Goal: Information Seeking & Learning: Learn about a topic

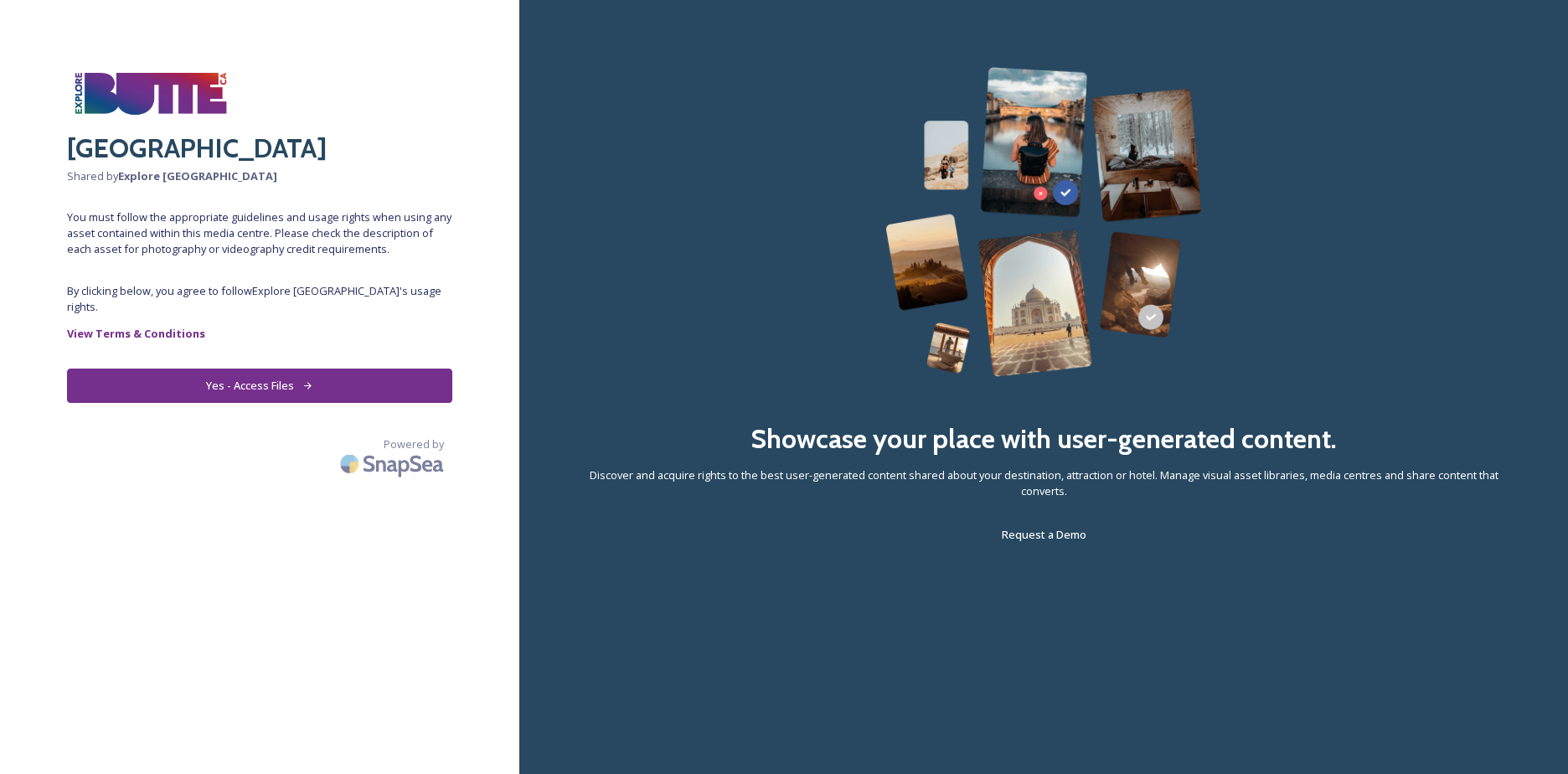
click at [257, 368] on button "Yes - Access Files" at bounding box center [259, 385] width 385 height 34
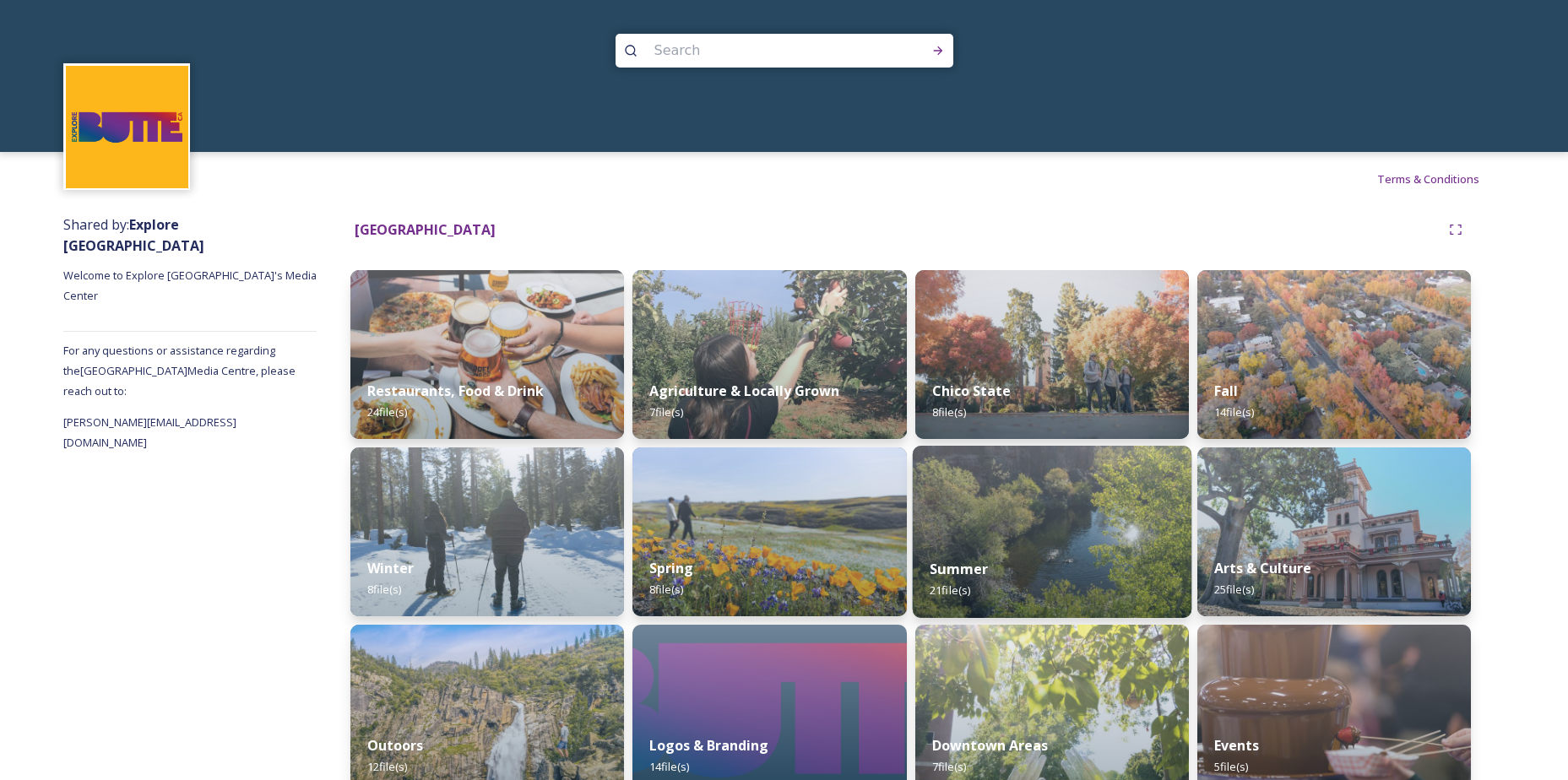
scroll to position [30, 0]
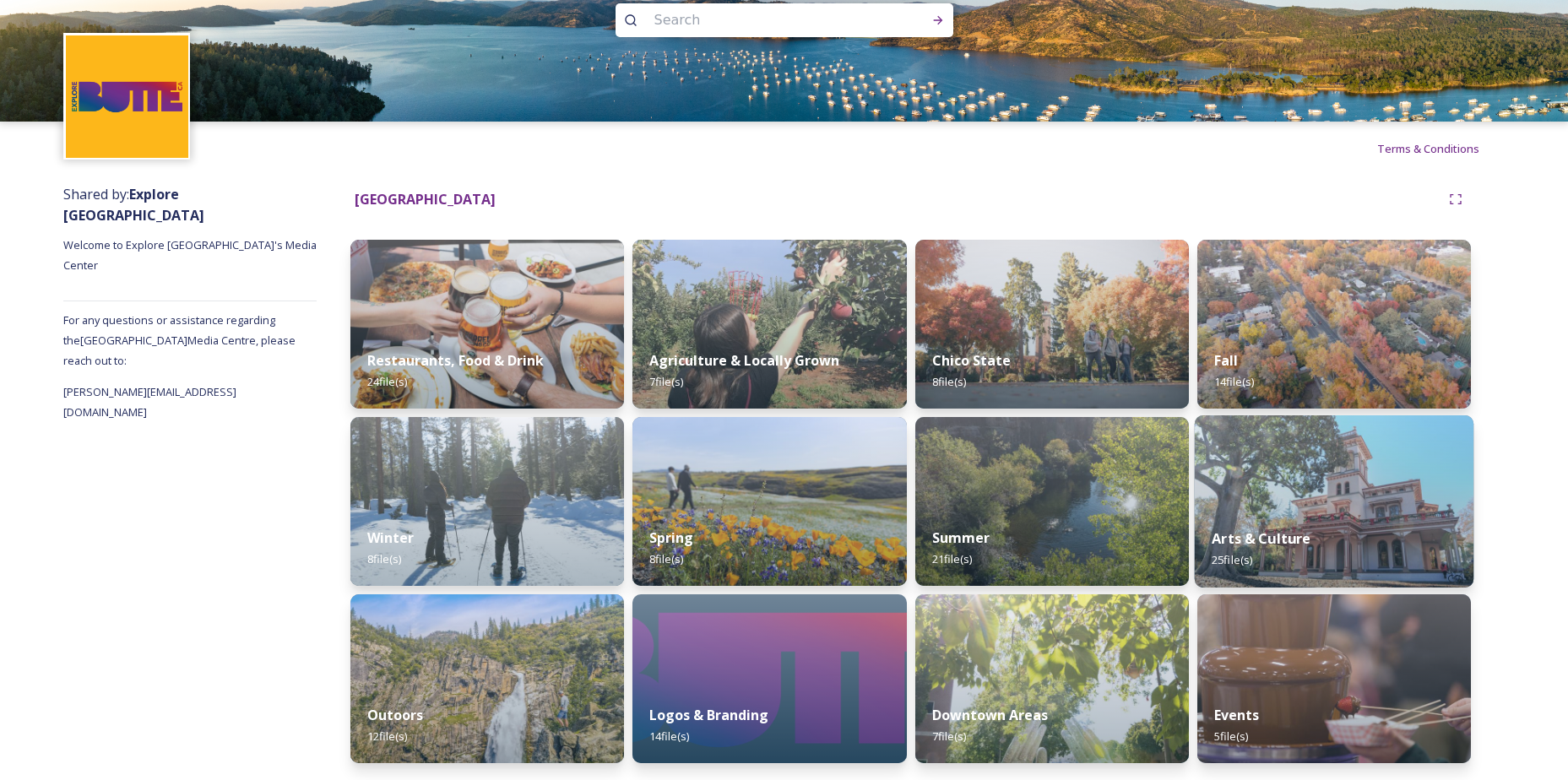
click at [1356, 495] on img at bounding box center [1335, 502] width 279 height 172
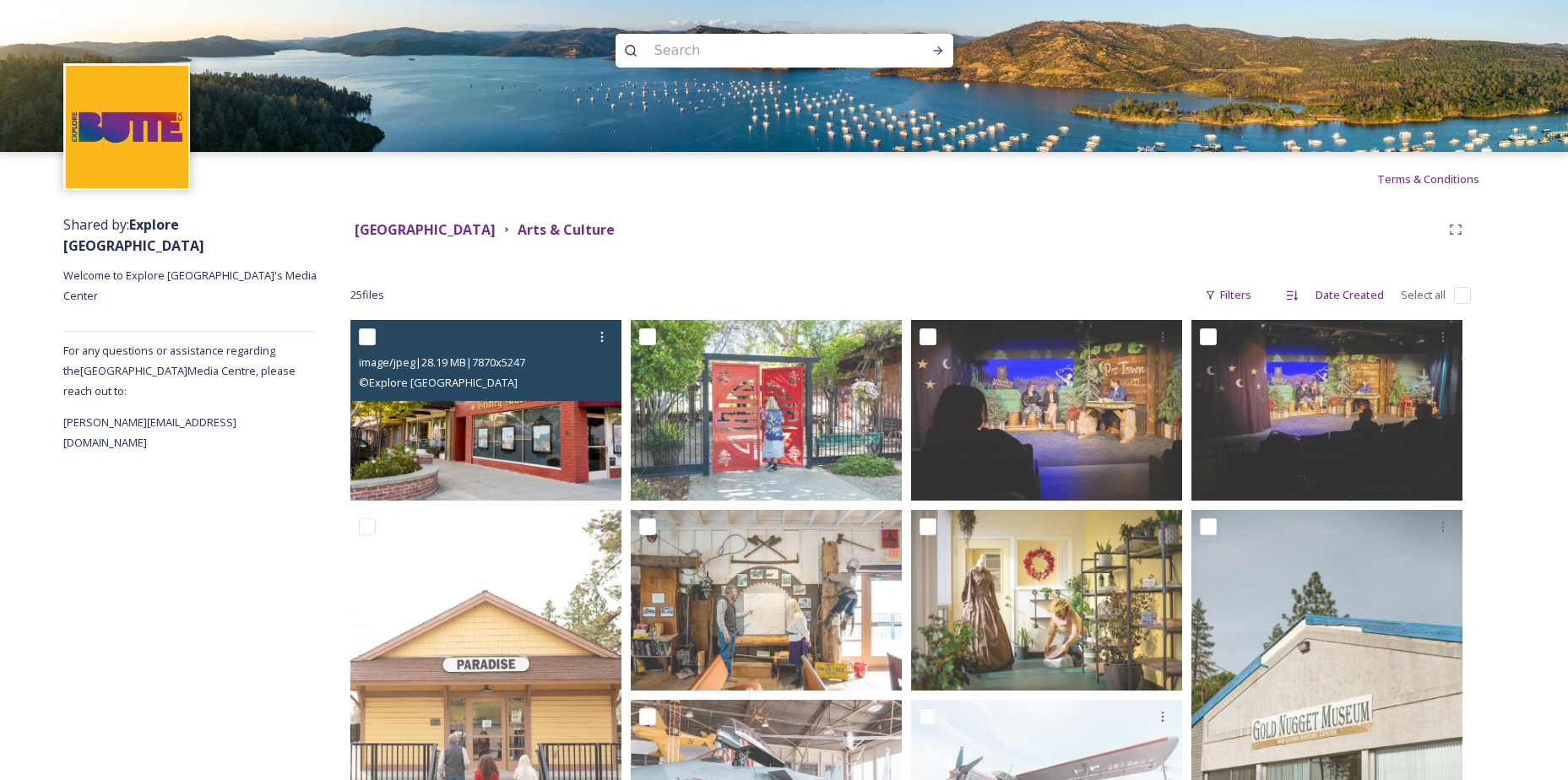
click at [504, 420] on img at bounding box center [485, 410] width 271 height 181
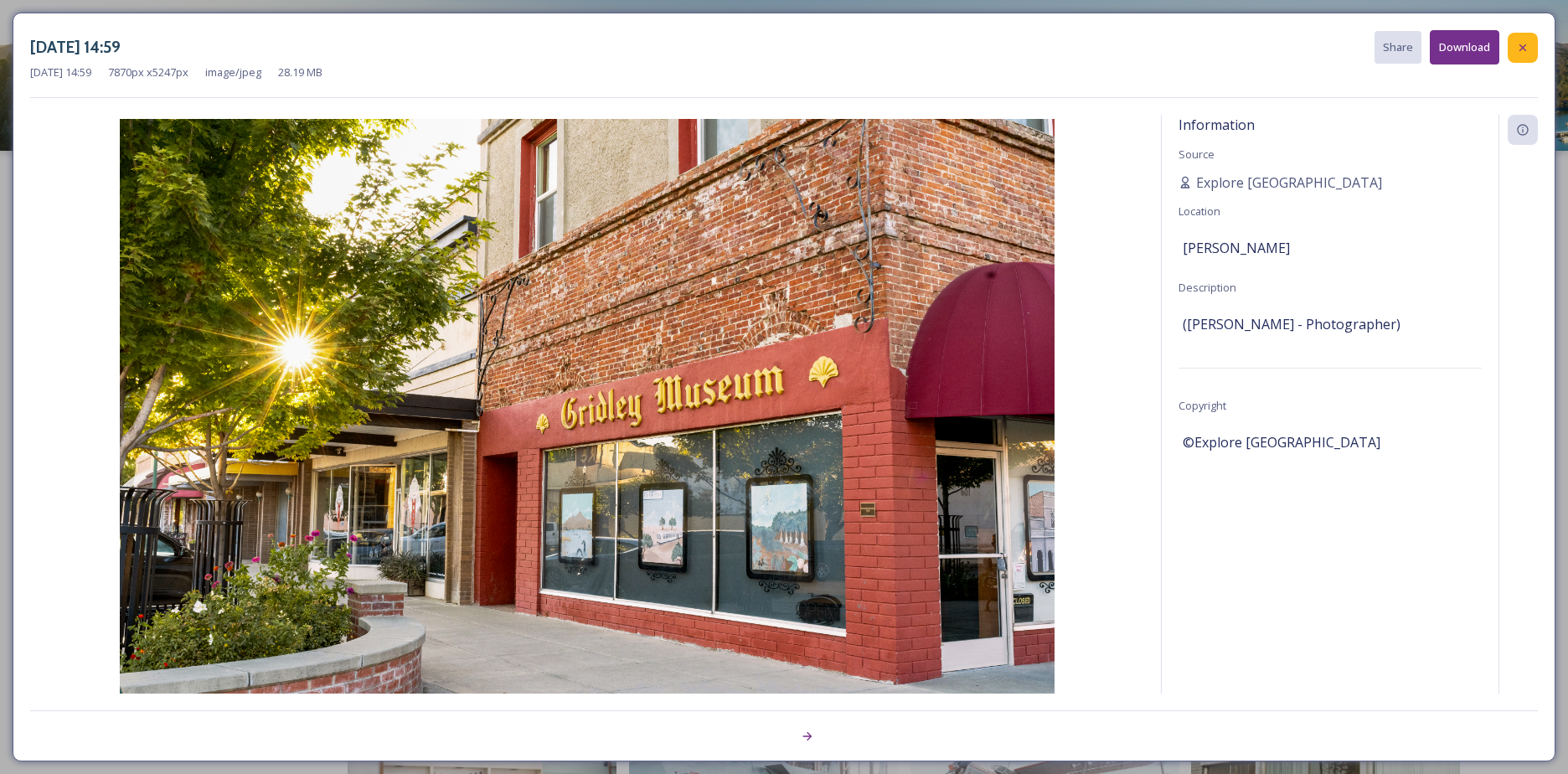
click at [1527, 41] on icon at bounding box center [1523, 47] width 13 height 13
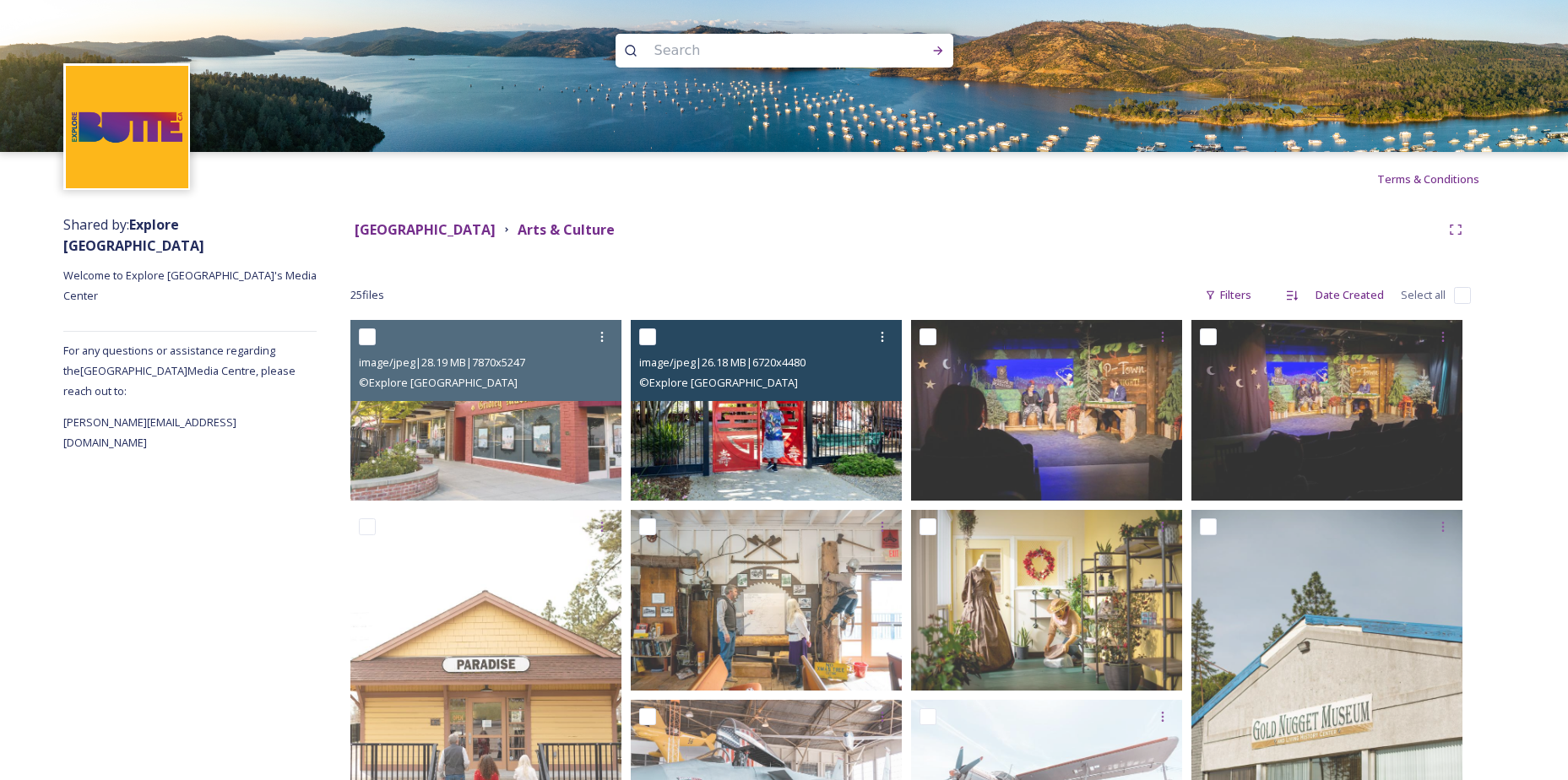
click at [747, 428] on img at bounding box center [766, 410] width 271 height 181
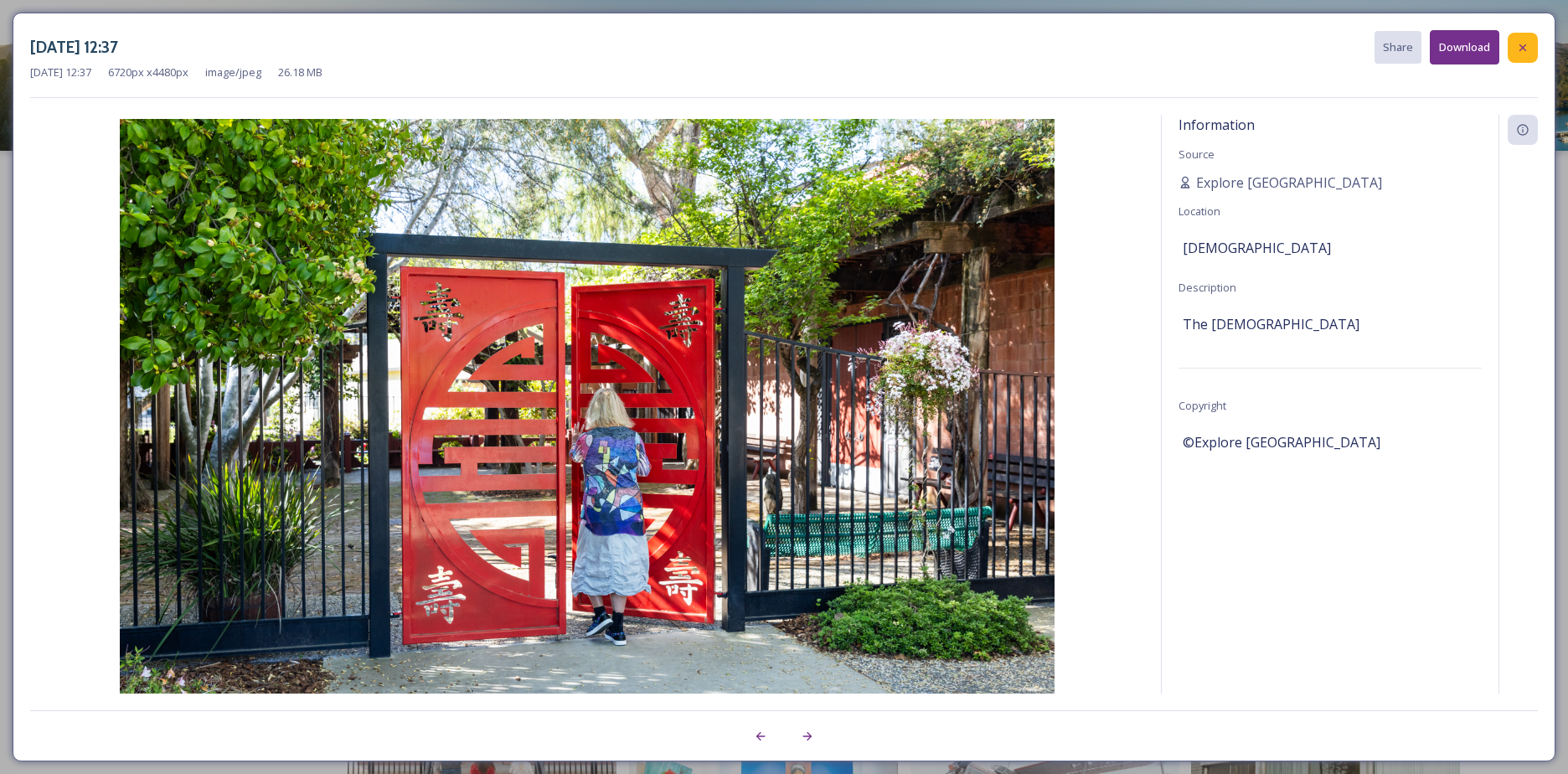
click at [1528, 48] on icon at bounding box center [1523, 47] width 13 height 13
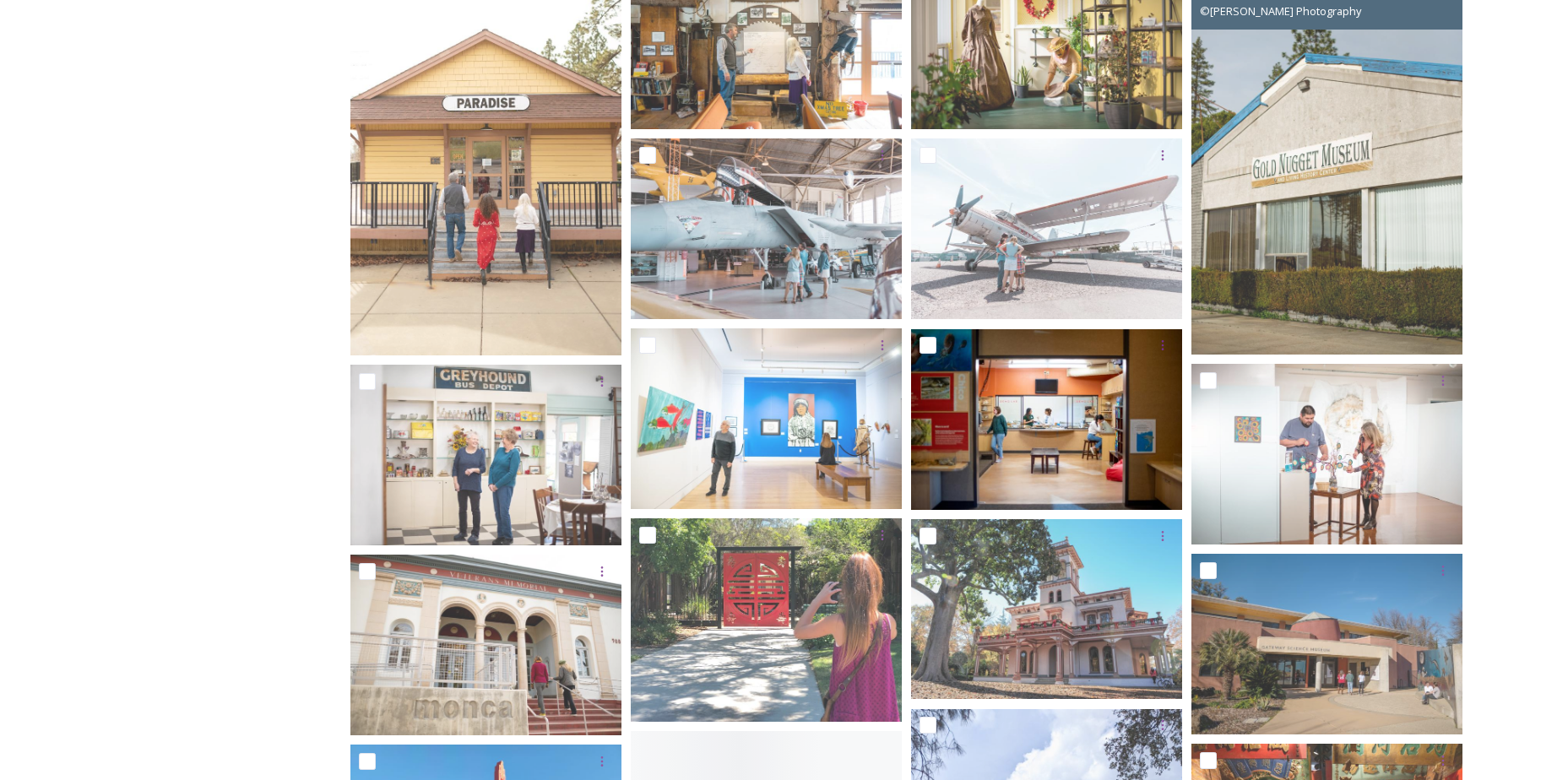
scroll to position [592, 0]
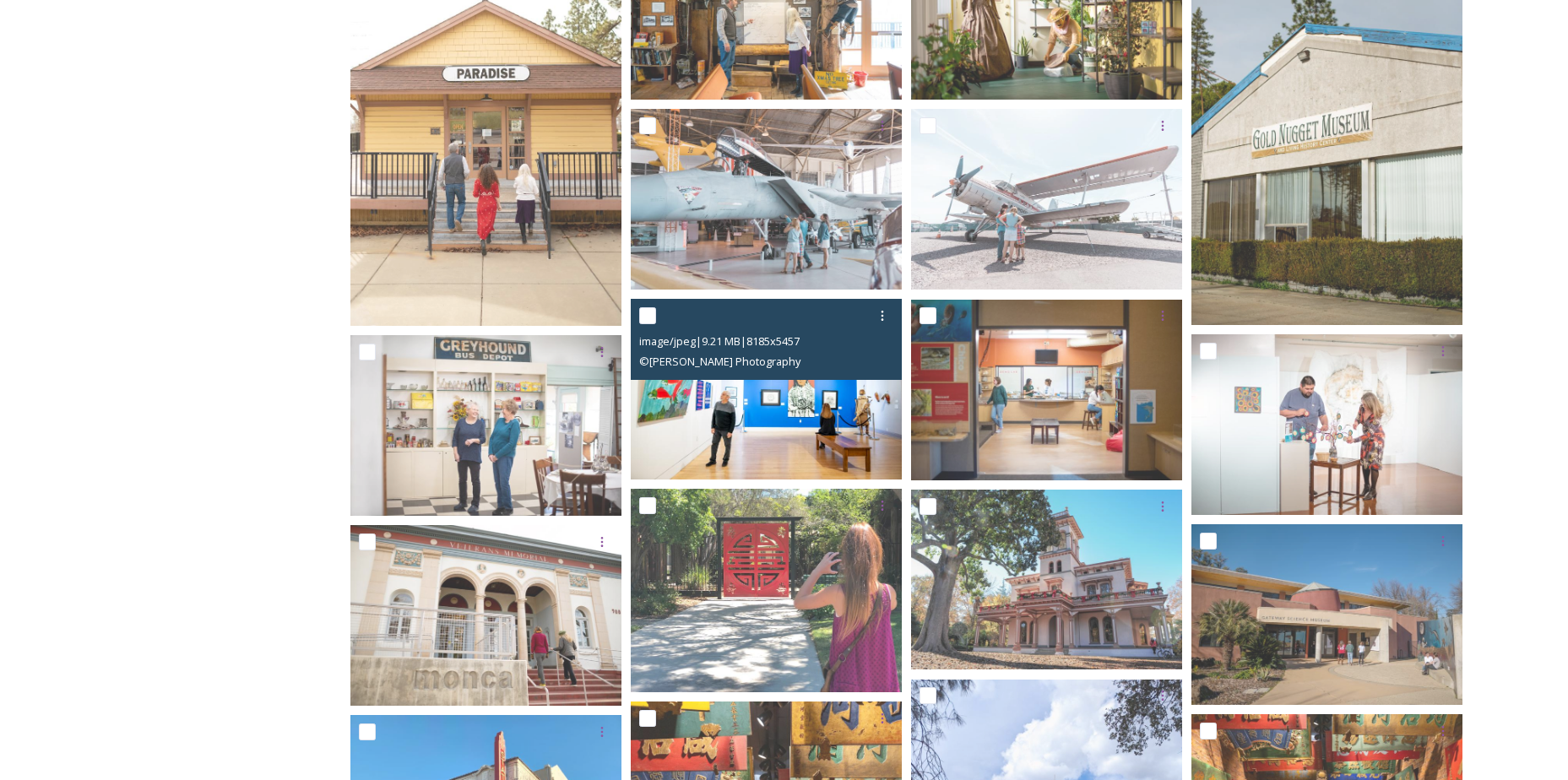
click at [740, 405] on img at bounding box center [766, 389] width 271 height 181
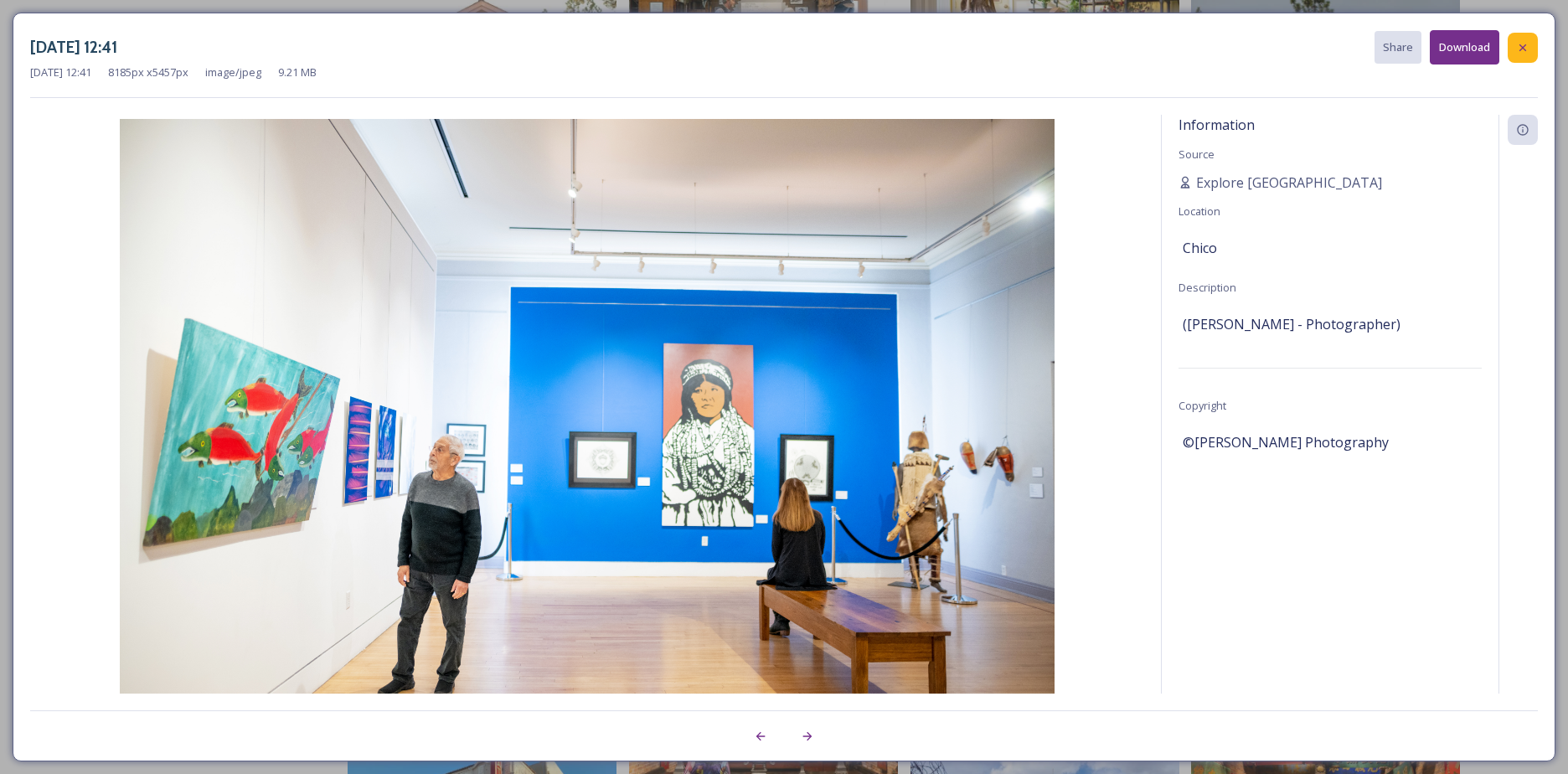
click at [1528, 47] on icon at bounding box center [1523, 47] width 13 height 13
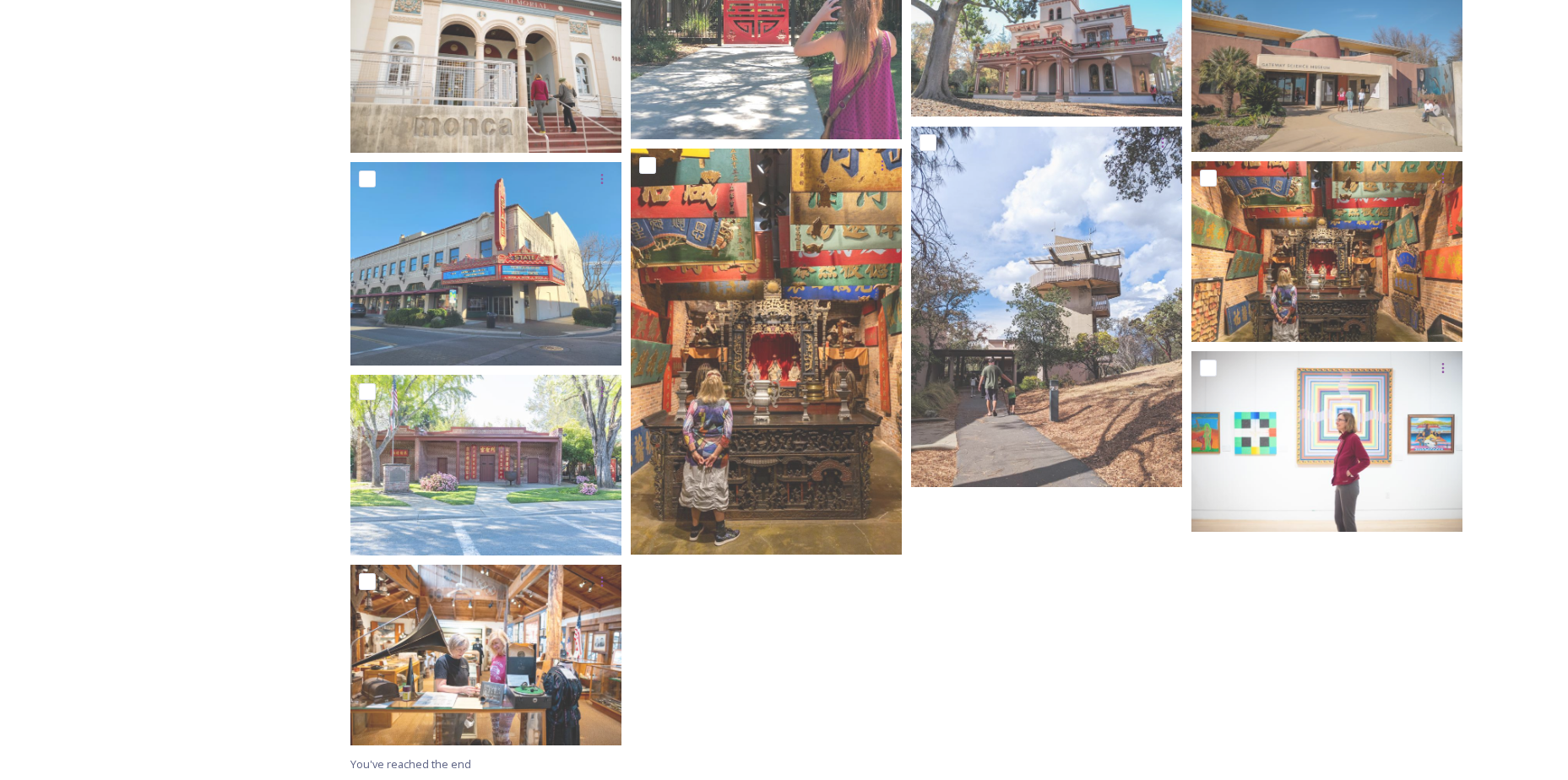
scroll to position [1147, 0]
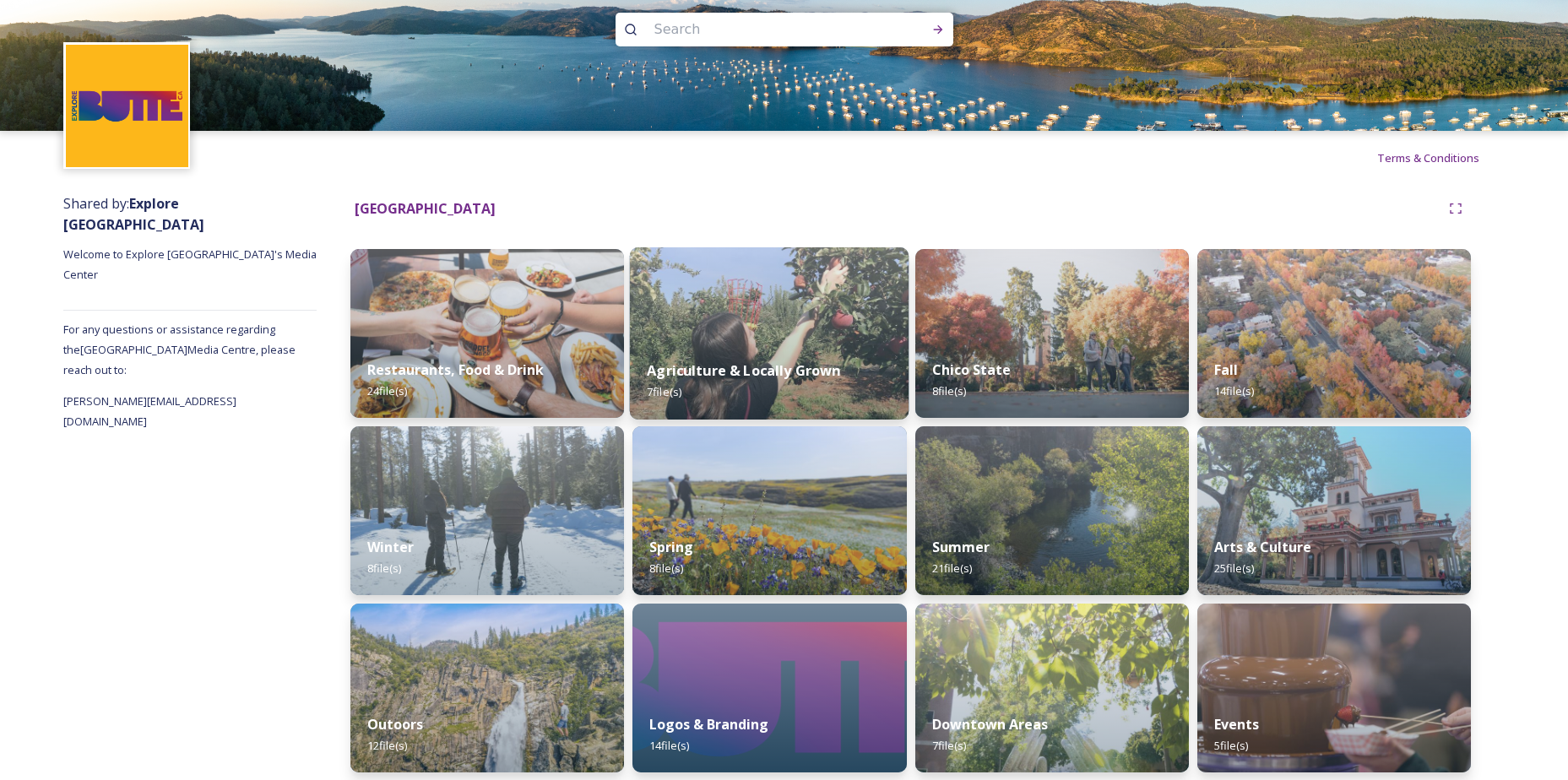
scroll to position [30, 0]
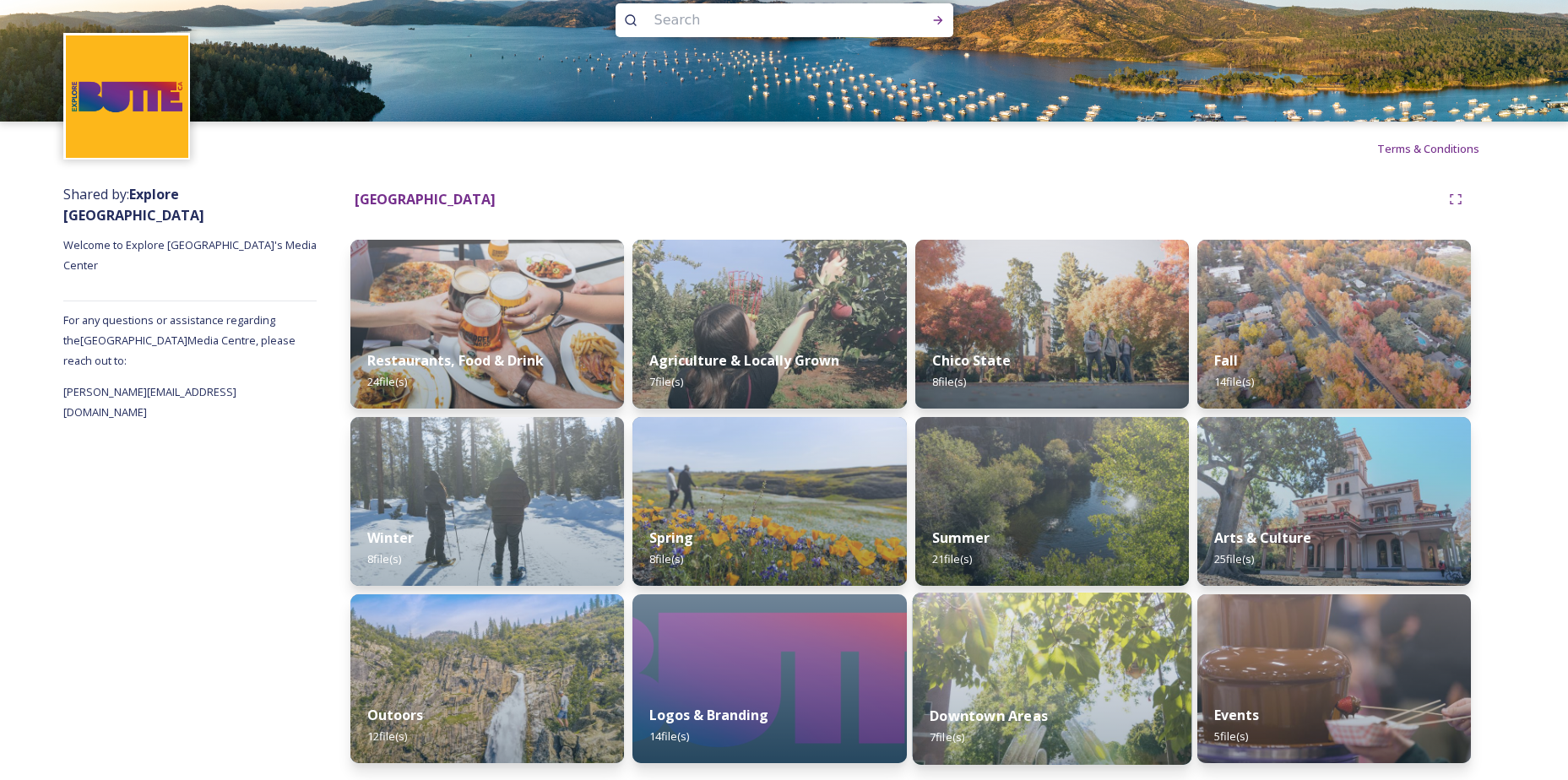
click at [1015, 674] on img at bounding box center [1052, 679] width 279 height 172
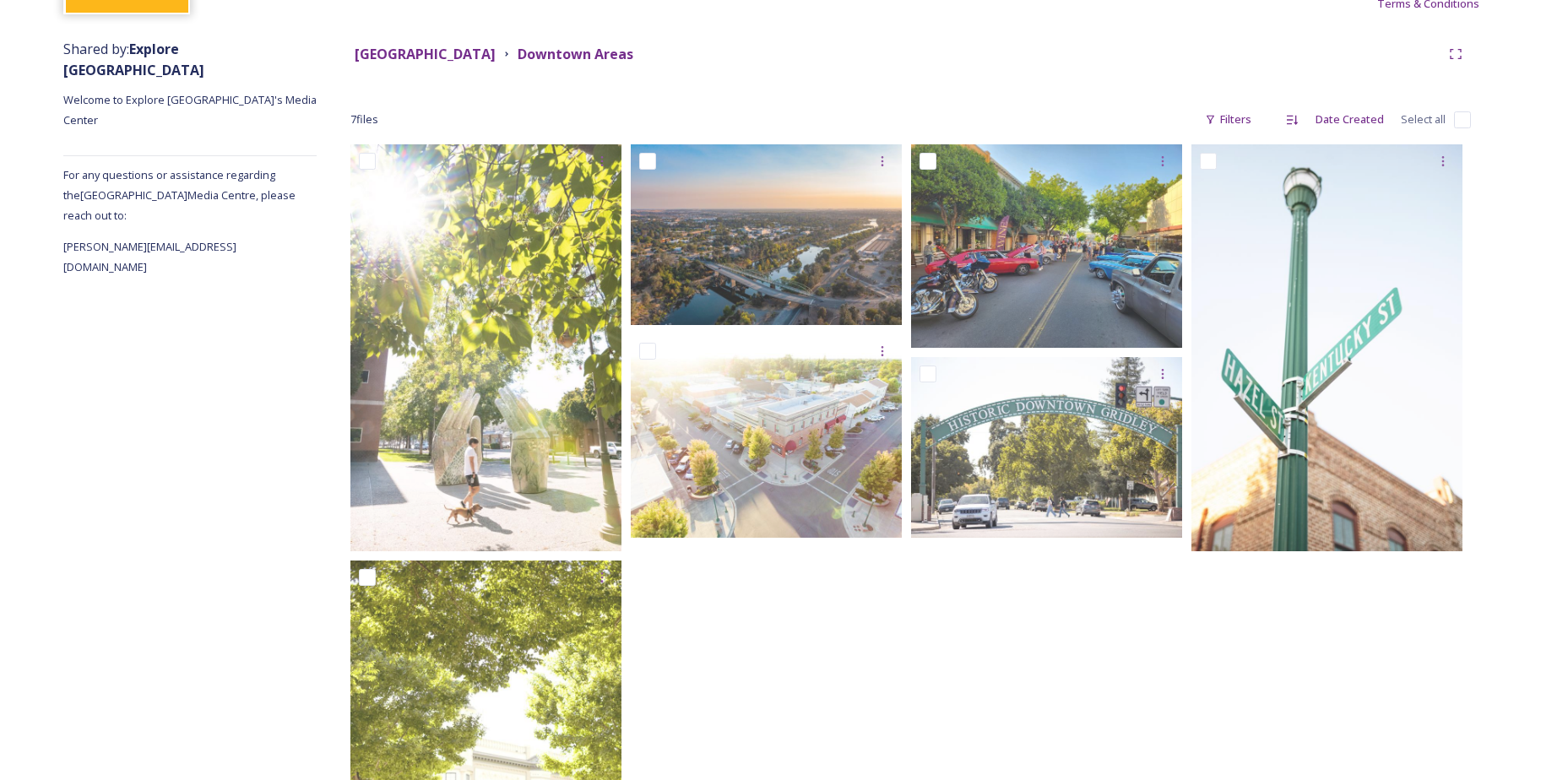
scroll to position [146, 0]
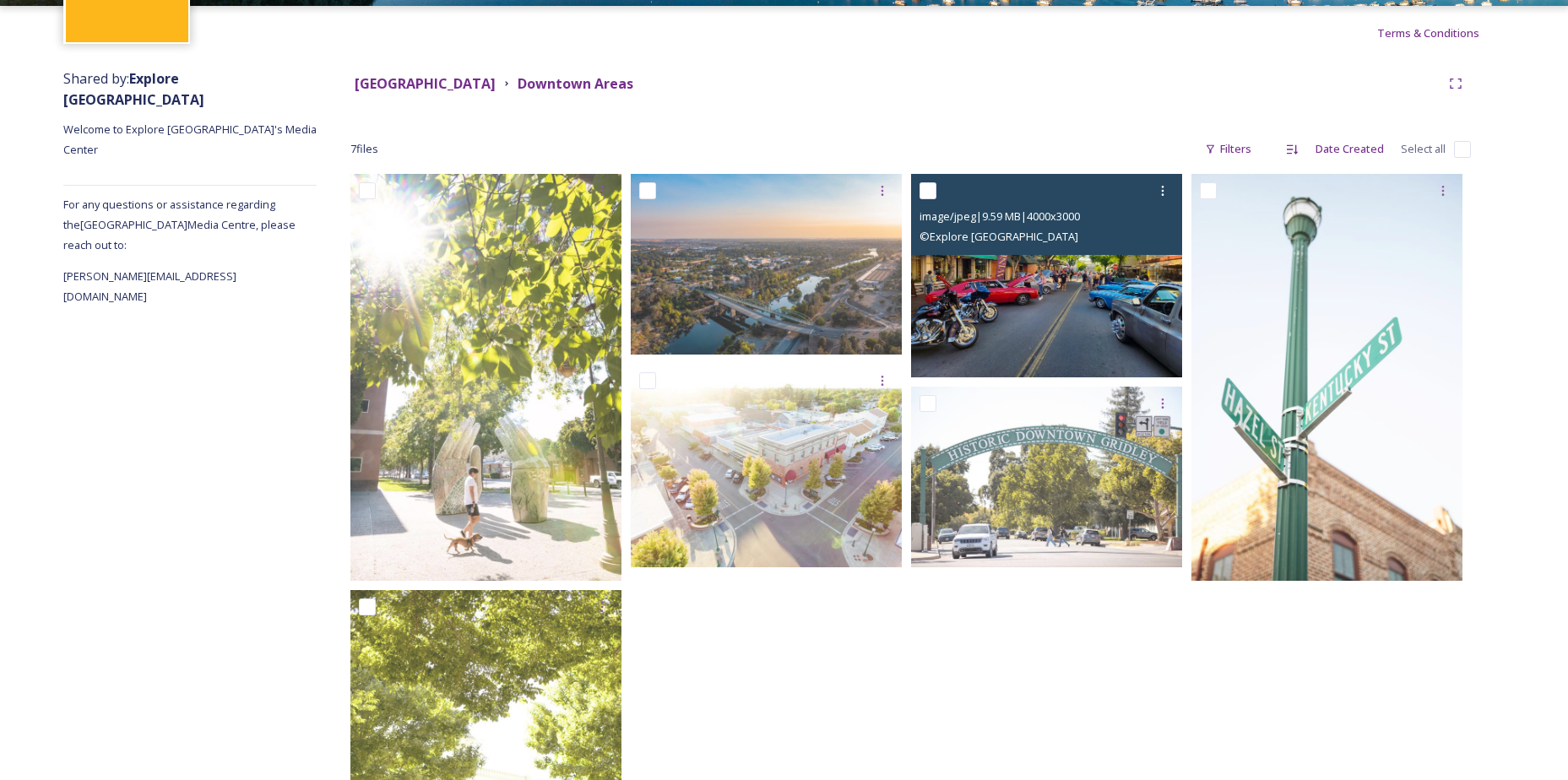
click at [1017, 300] on img at bounding box center [1046, 276] width 271 height 203
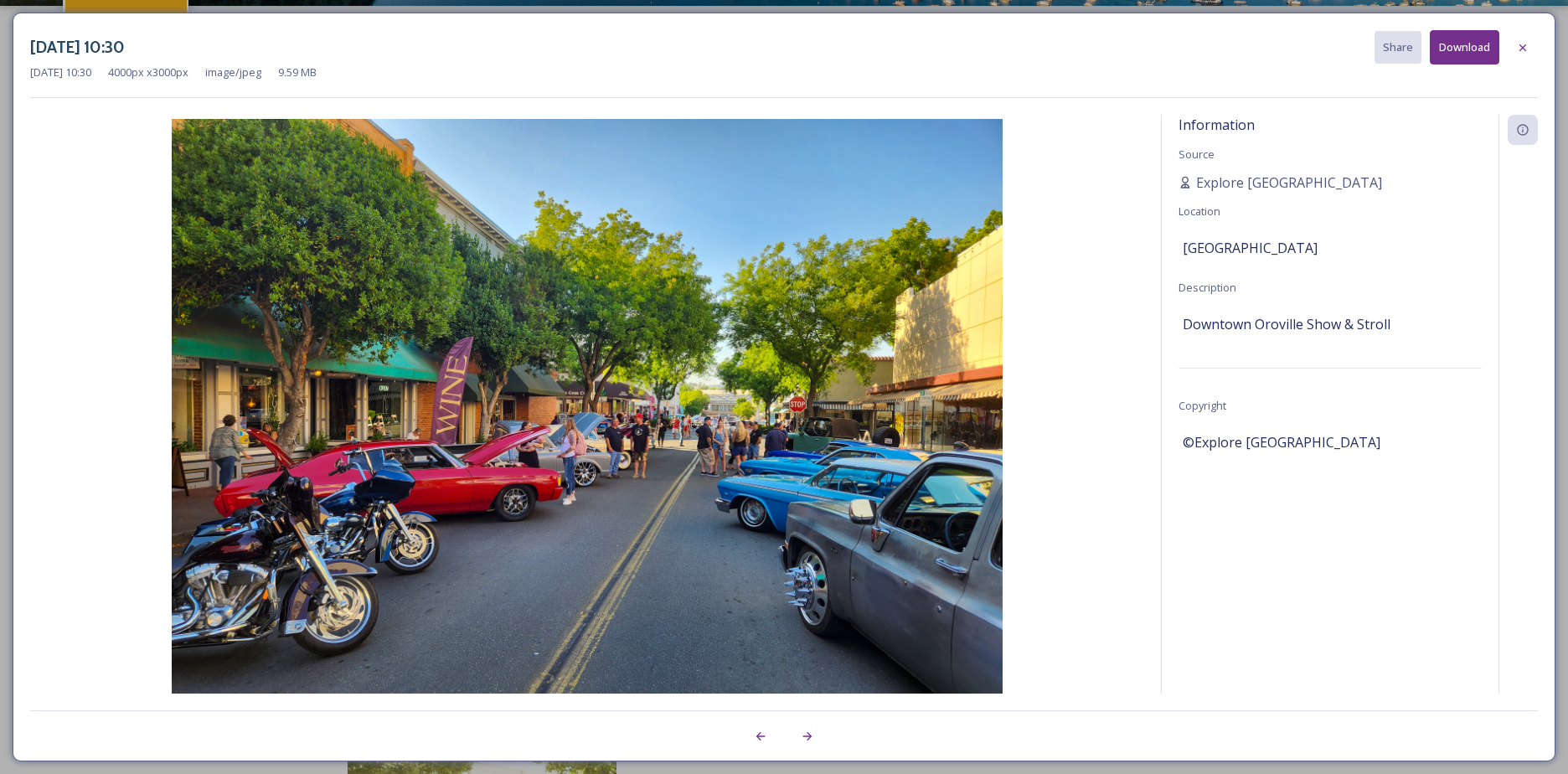
click at [1052, 63] on div "[DATE] 10:30 Share Download" at bounding box center [784, 47] width 1508 height 34
click at [1510, 41] on div at bounding box center [1523, 47] width 30 height 30
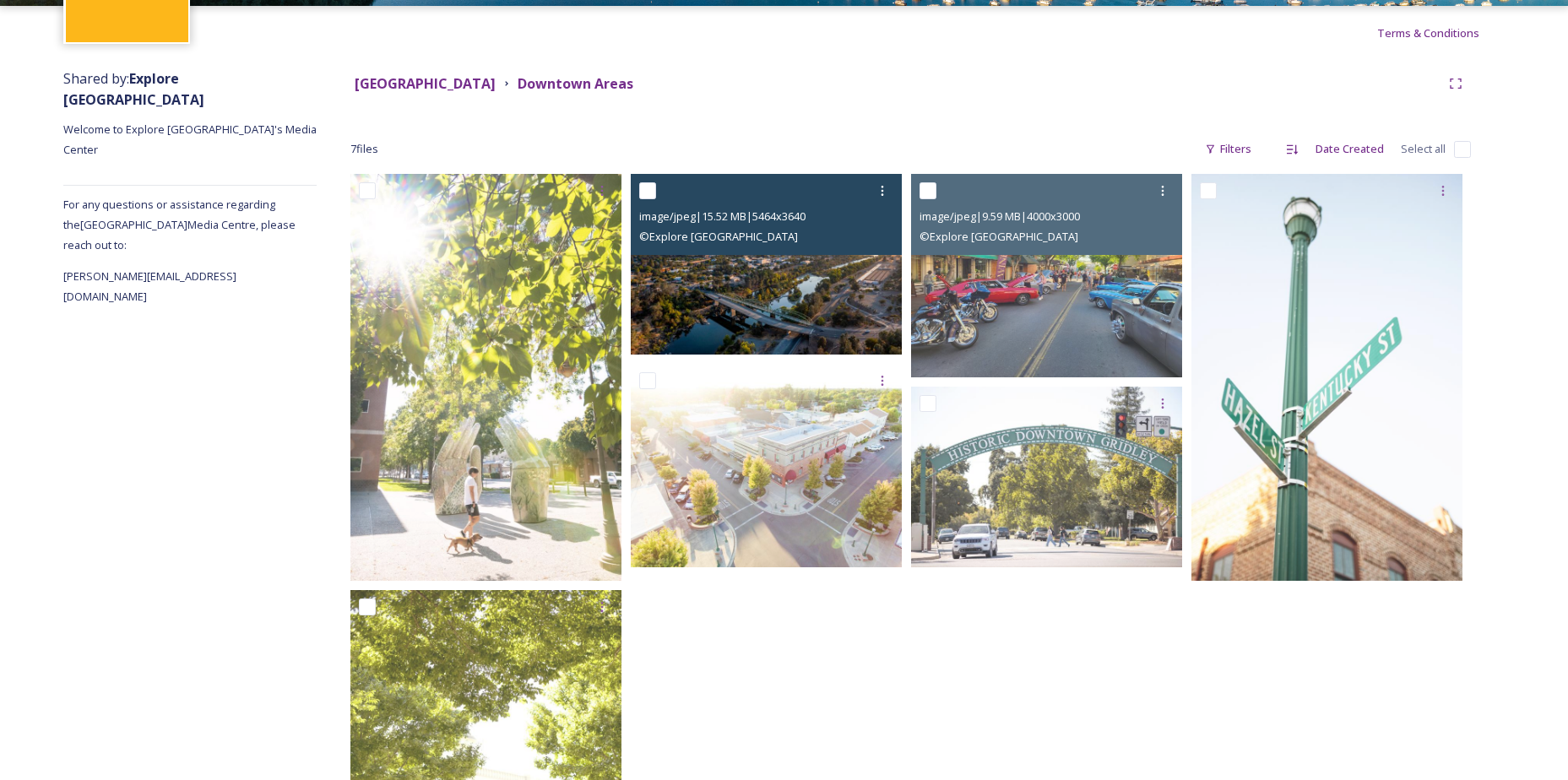
click at [744, 289] on img at bounding box center [766, 264] width 271 height 181
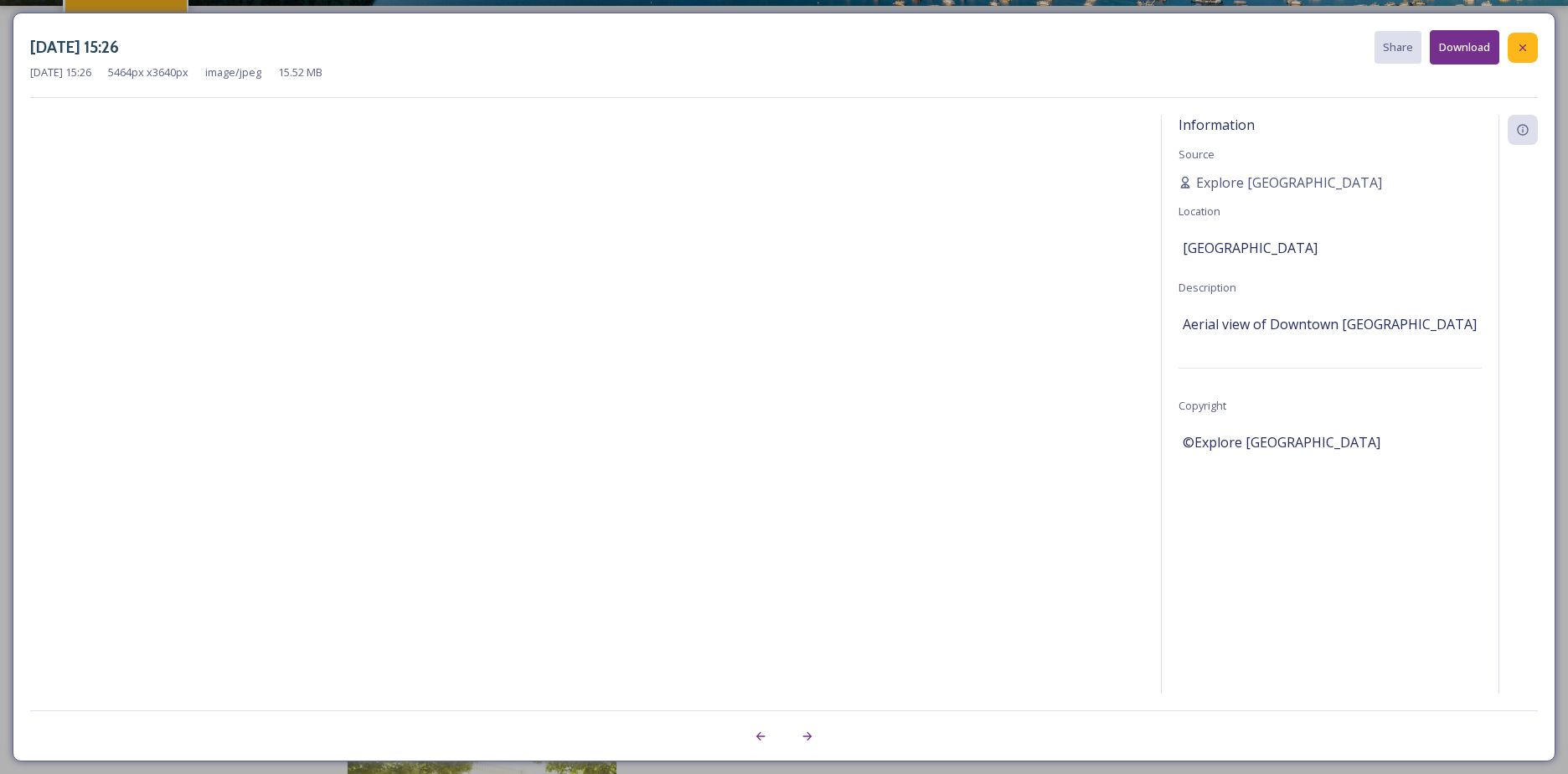
click at [1528, 49] on icon at bounding box center [1523, 47] width 13 height 13
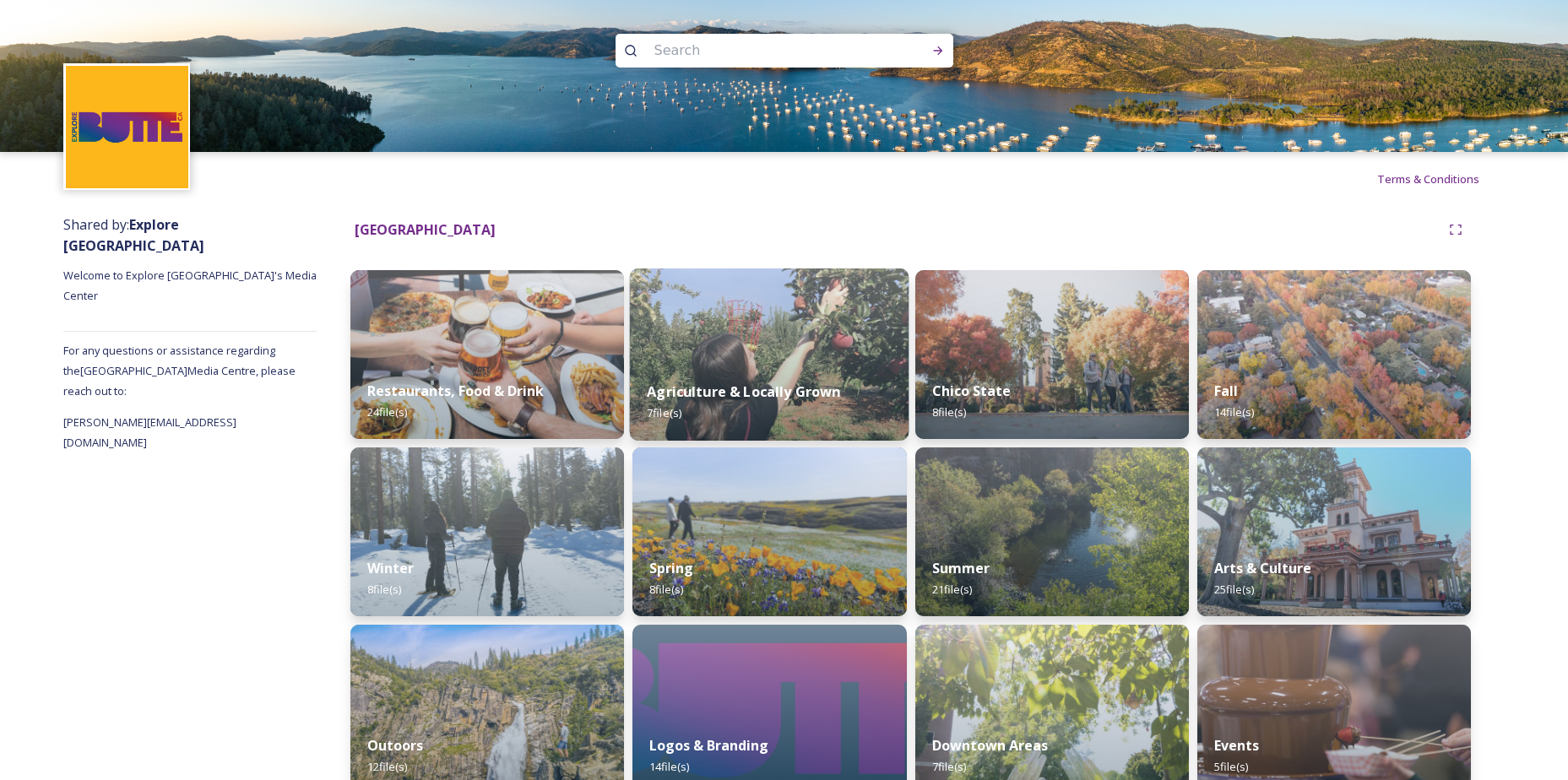
click at [783, 369] on div "Agriculture & Locally Grown 7 file(s)" at bounding box center [769, 402] width 279 height 77
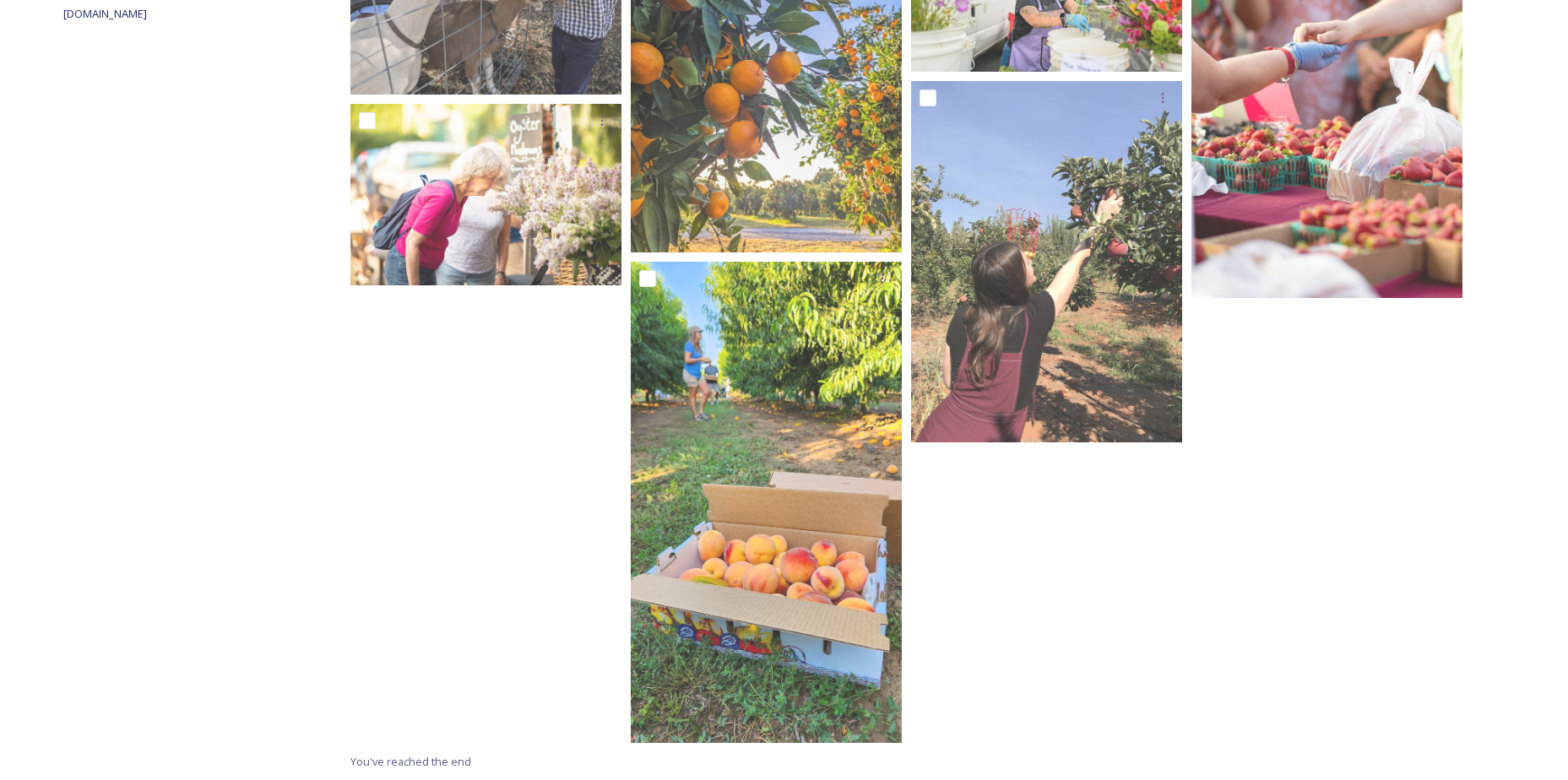
scroll to position [345, 0]
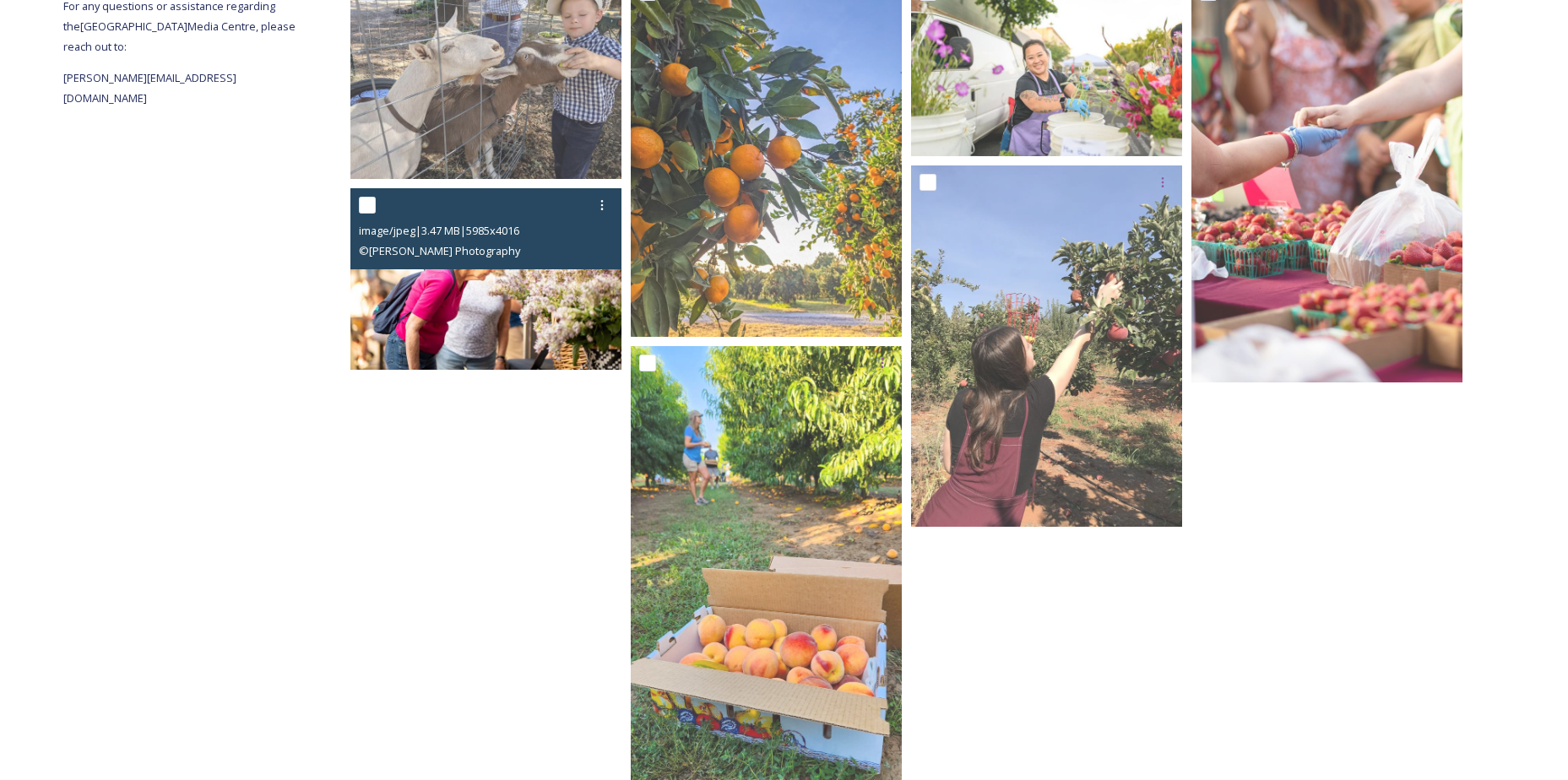
click at [450, 307] on img at bounding box center [485, 279] width 271 height 183
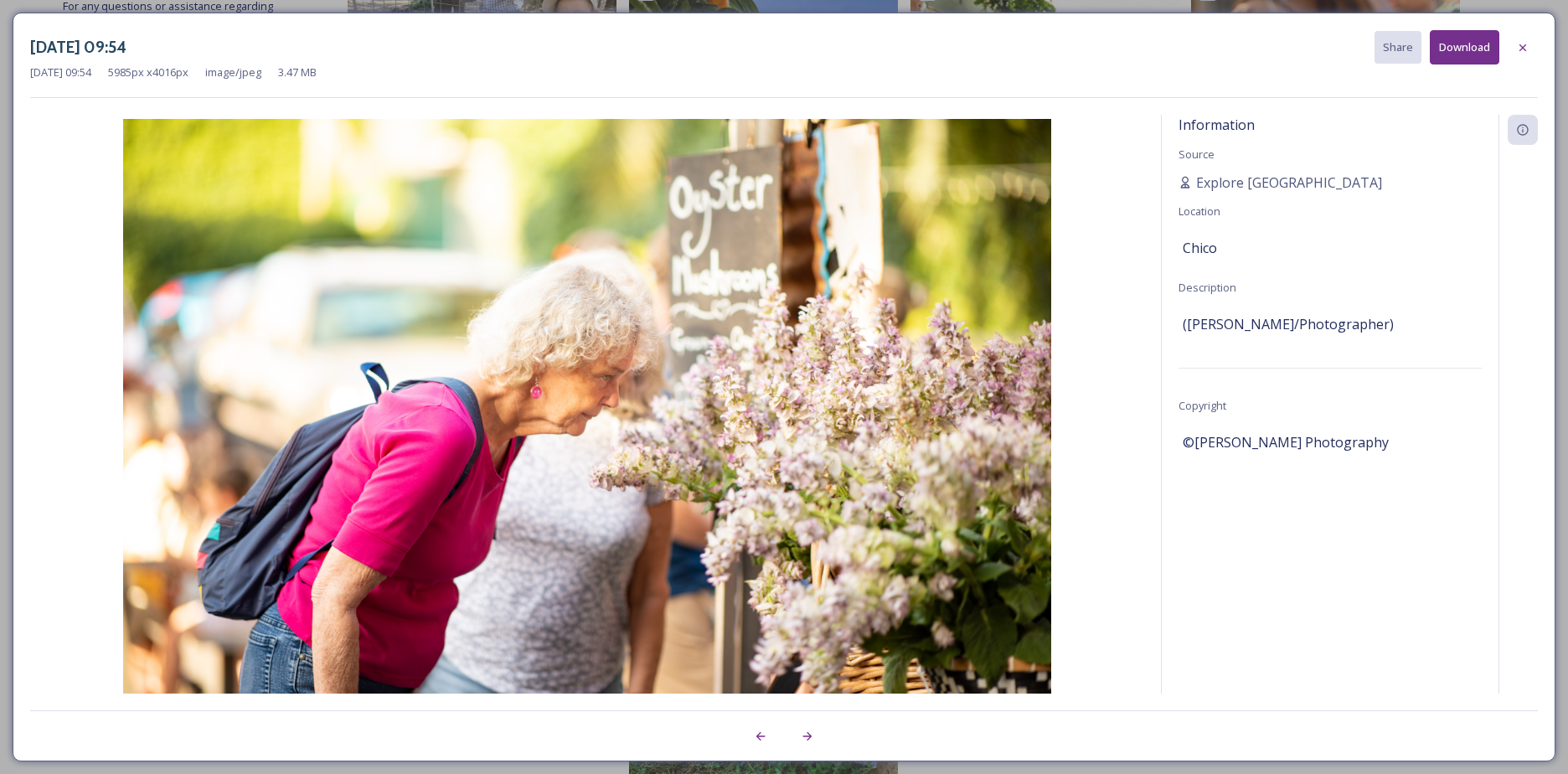
drag, startPoint x: 1371, startPoint y: 443, endPoint x: 1181, endPoint y: 450, distance: 190.1
click at [1181, 450] on div "Information Source Explore [GEOGRAPHIC_DATA] Location [GEOGRAPHIC_DATA] Descrip…" at bounding box center [1330, 426] width 337 height 623
click at [1527, 53] on icon at bounding box center [1523, 47] width 13 height 13
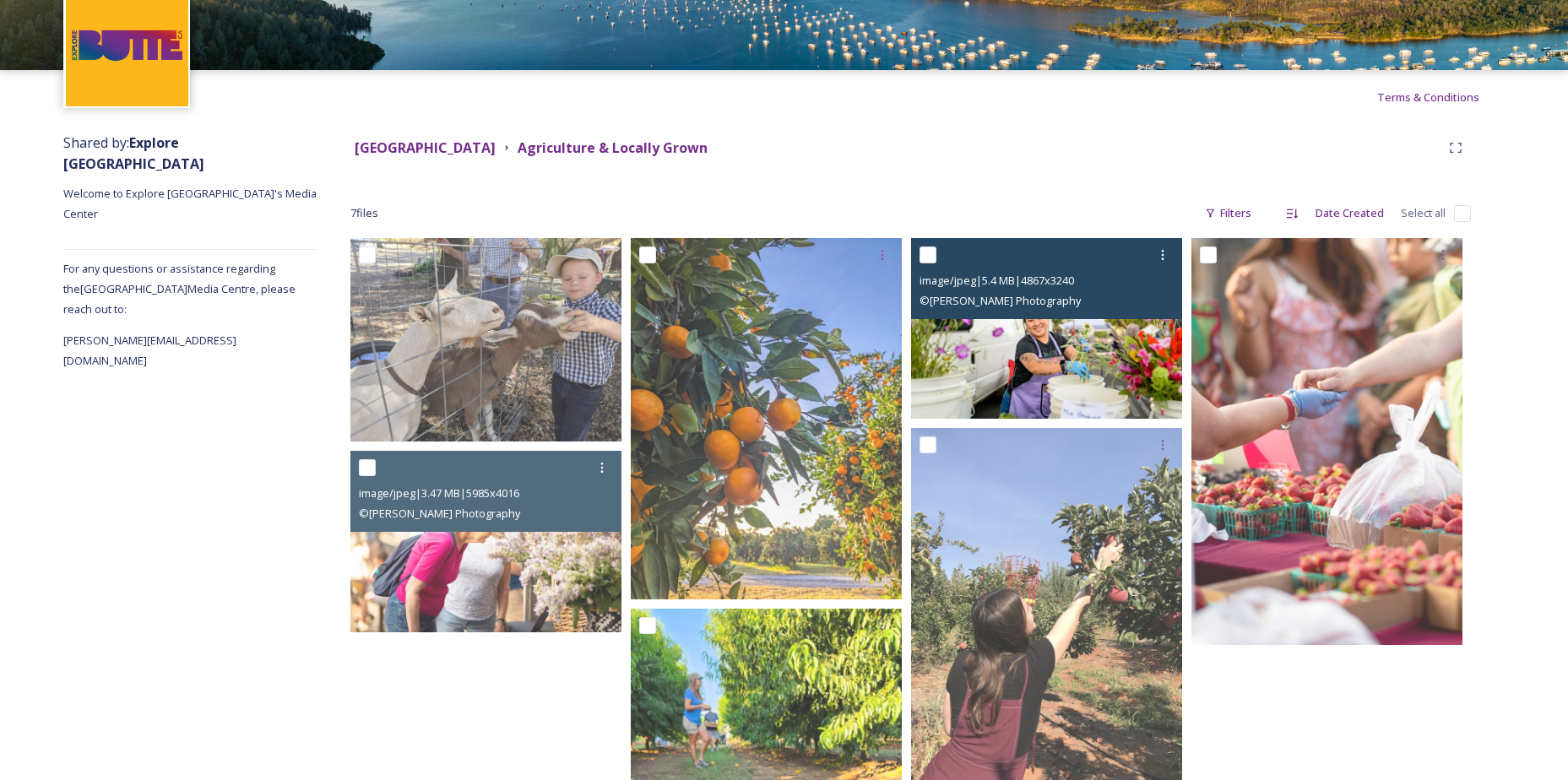
scroll to position [91, 0]
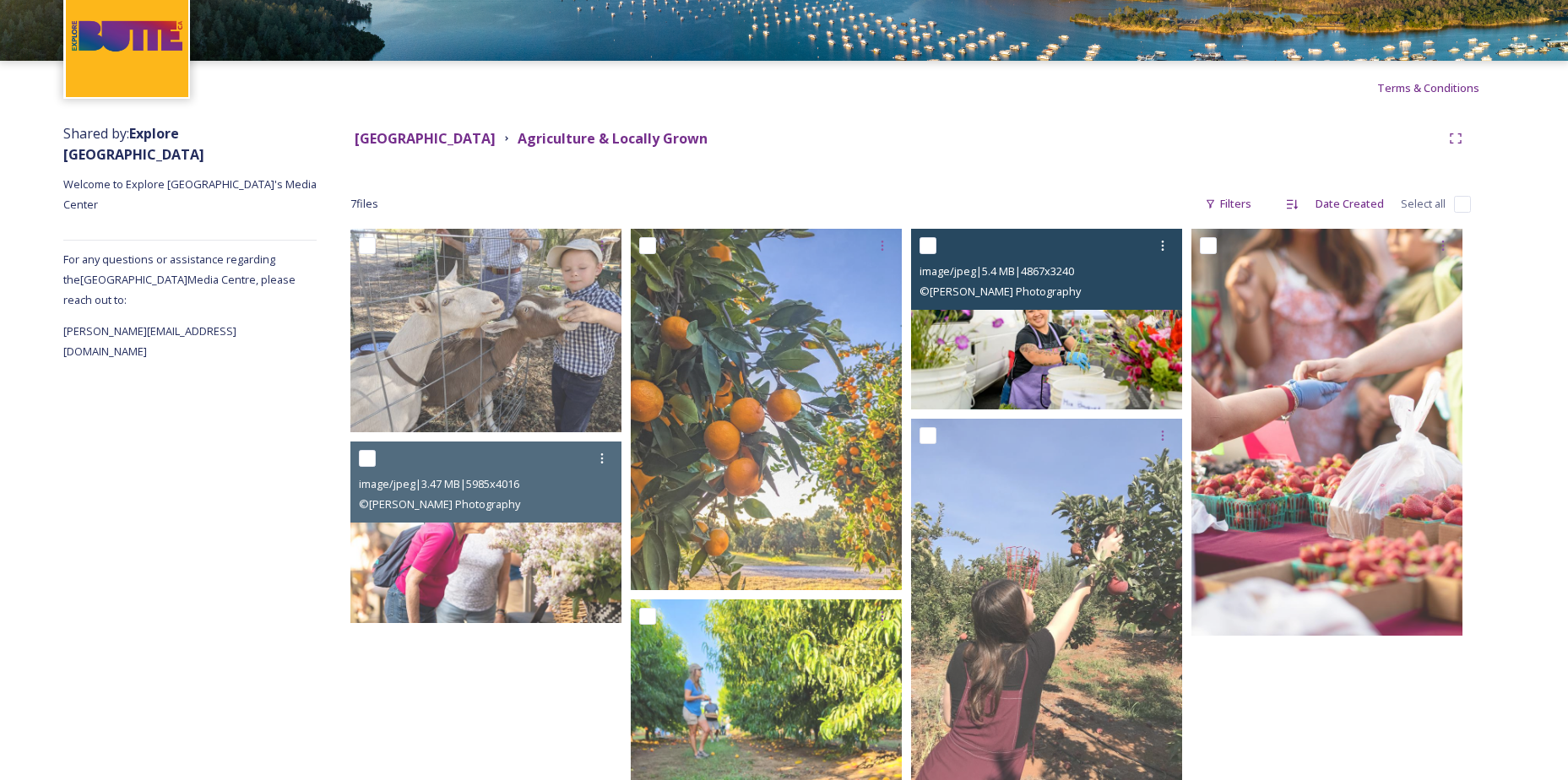
click at [1059, 333] on img at bounding box center [1046, 319] width 271 height 181
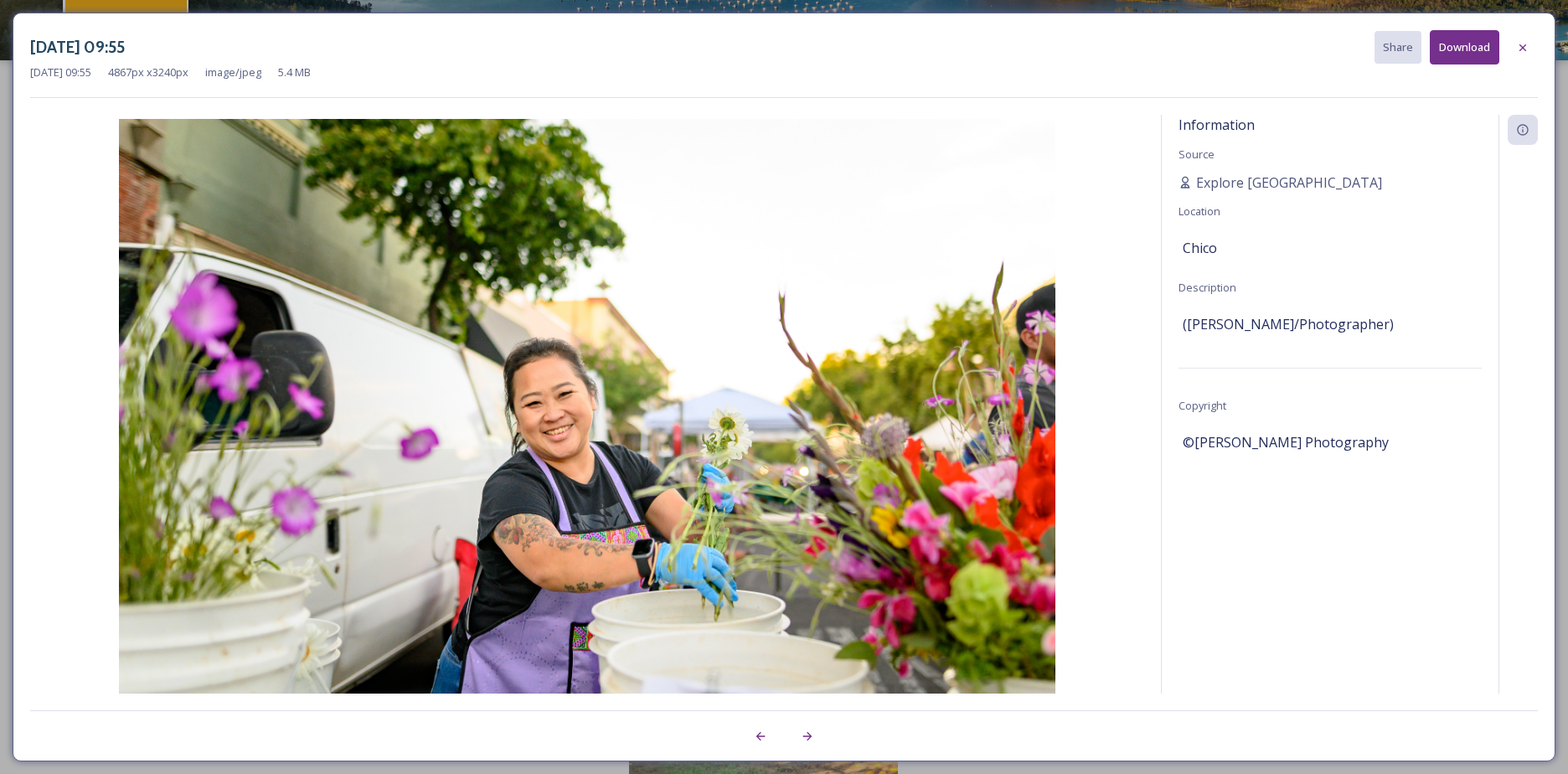
drag, startPoint x: 747, startPoint y: 310, endPoint x: 1482, endPoint y: 146, distance: 753.1
click at [1482, 146] on div "Information Source Explore [GEOGRAPHIC_DATA] Location [GEOGRAPHIC_DATA] Descrip…" at bounding box center [1330, 426] width 337 height 623
click at [1519, 41] on icon at bounding box center [1523, 47] width 13 height 13
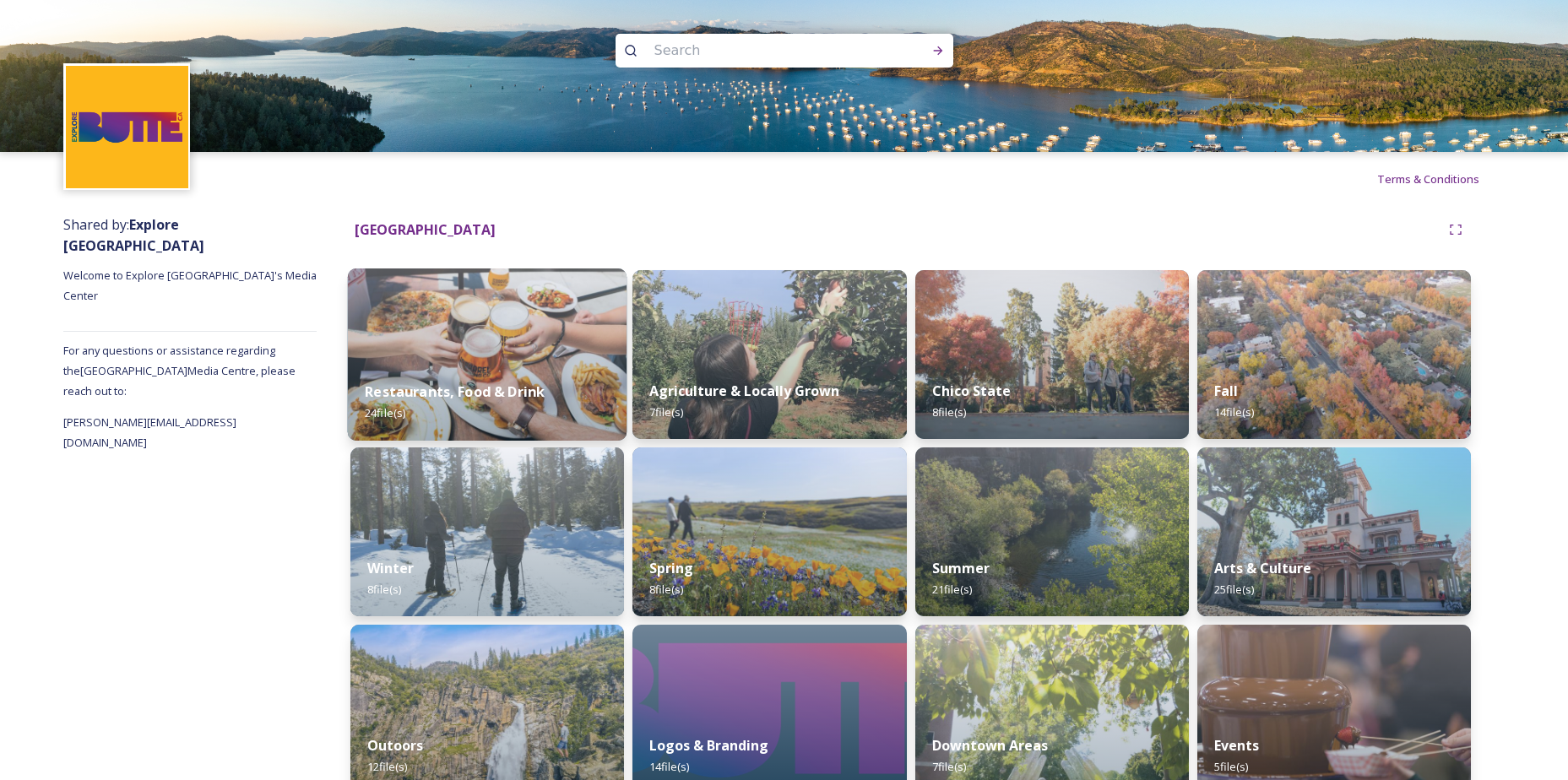
click at [515, 362] on img at bounding box center [487, 354] width 279 height 172
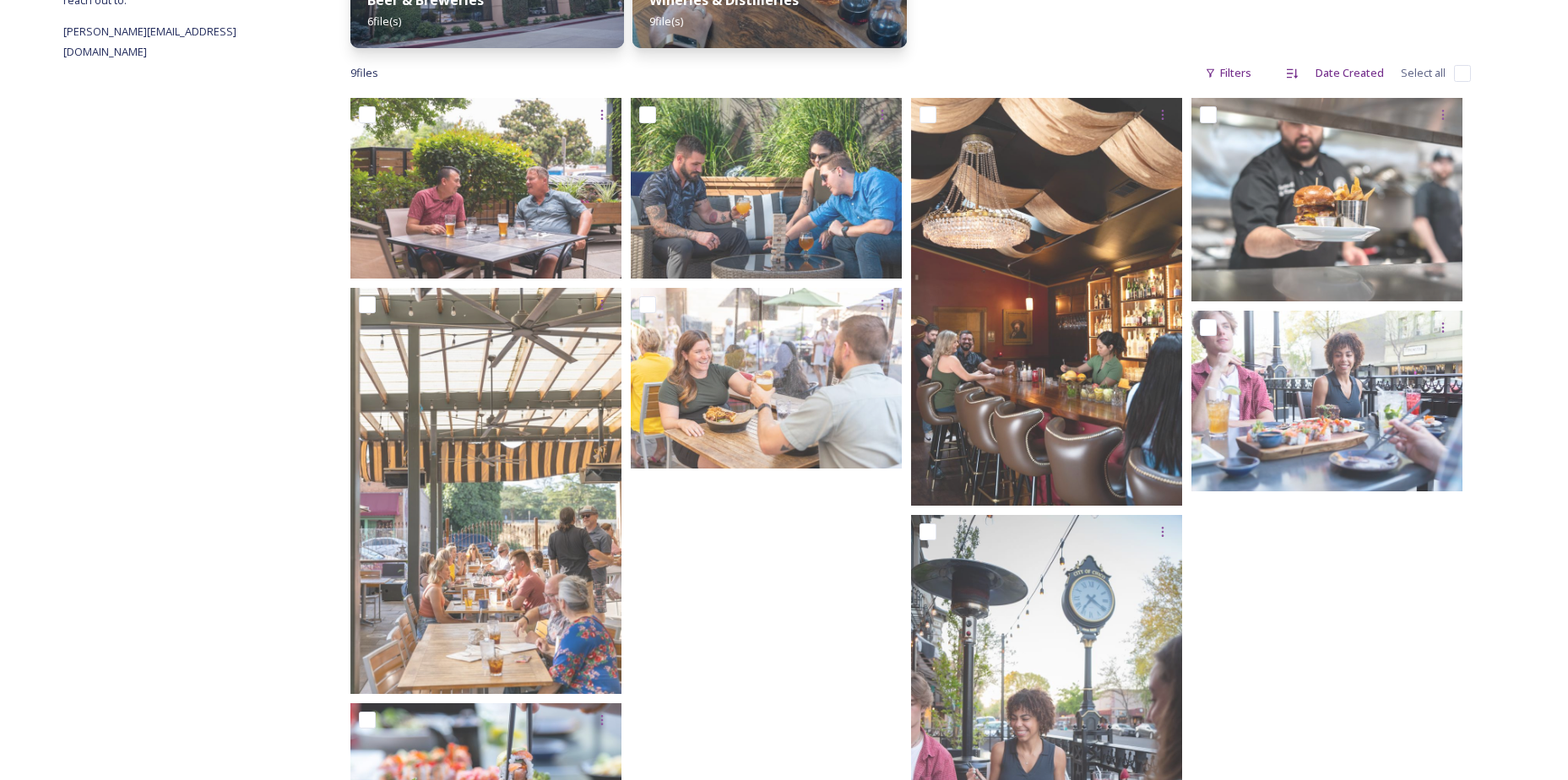
scroll to position [232, 0]
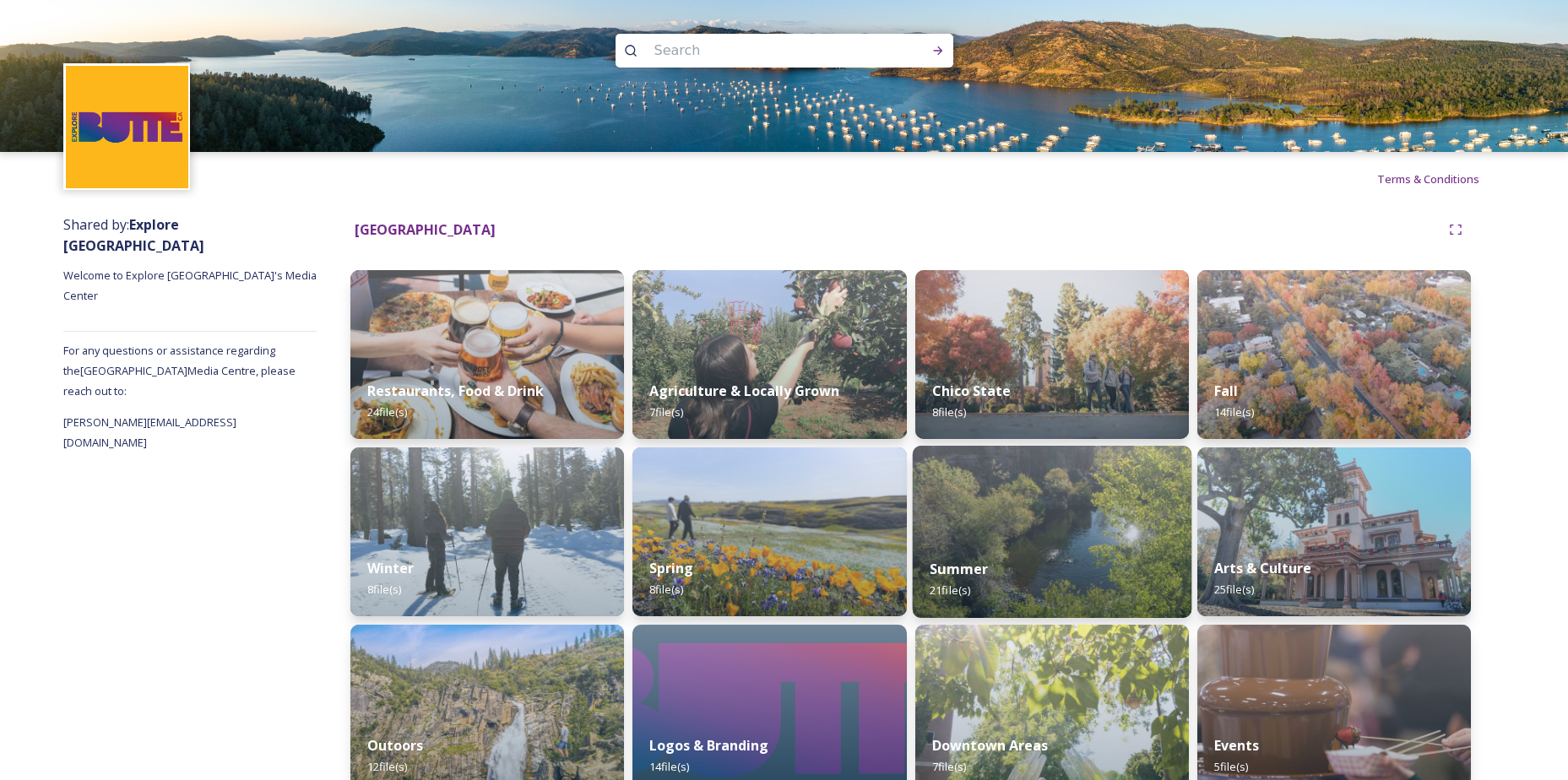
click at [1043, 527] on img at bounding box center [1052, 532] width 279 height 172
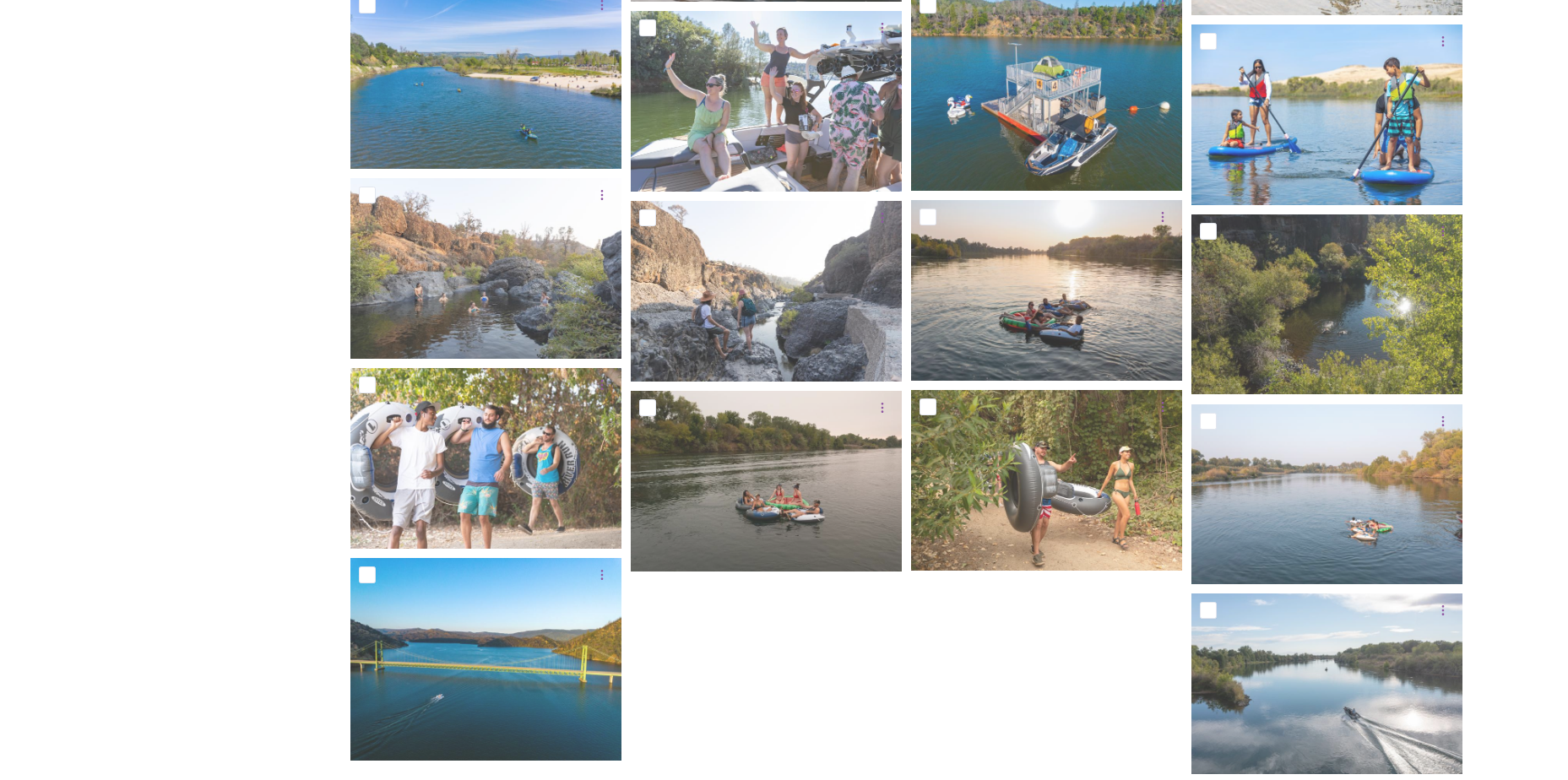
scroll to position [743, 0]
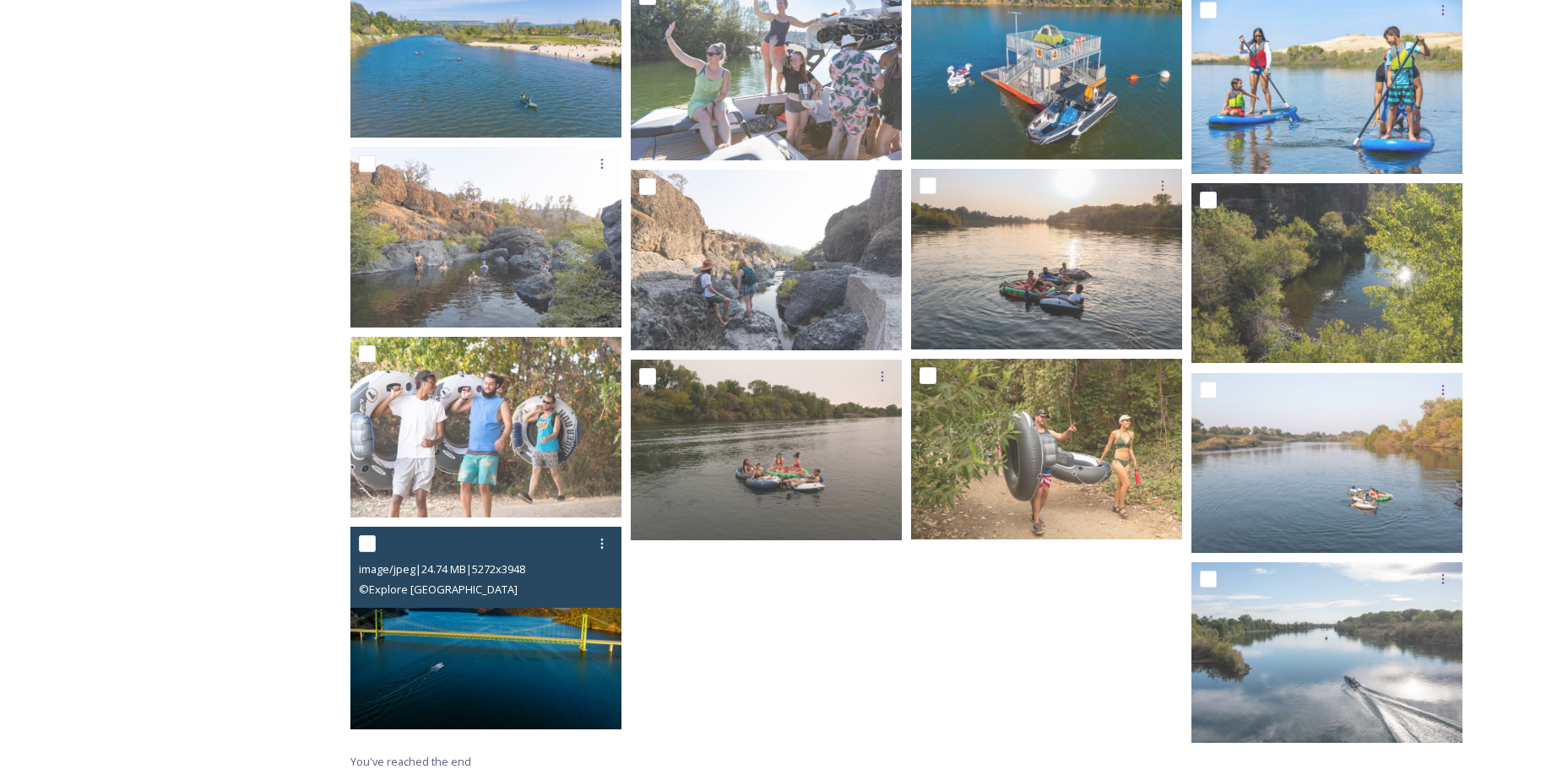
click at [451, 660] on img at bounding box center [485, 628] width 271 height 202
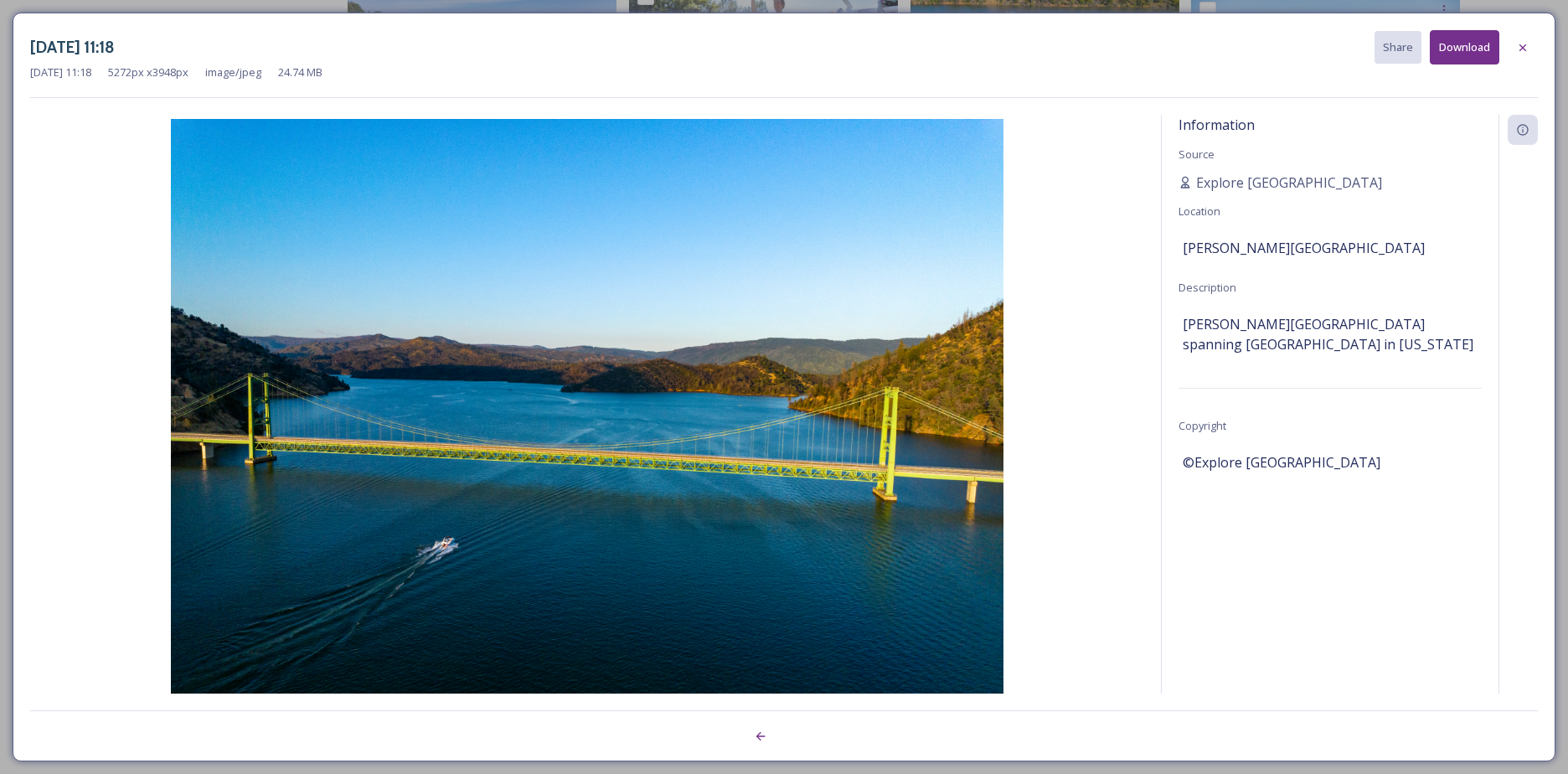
click at [1177, 32] on div "[DATE] 11:18 Share Download" at bounding box center [784, 47] width 1508 height 34
click at [1514, 41] on div at bounding box center [1523, 47] width 30 height 30
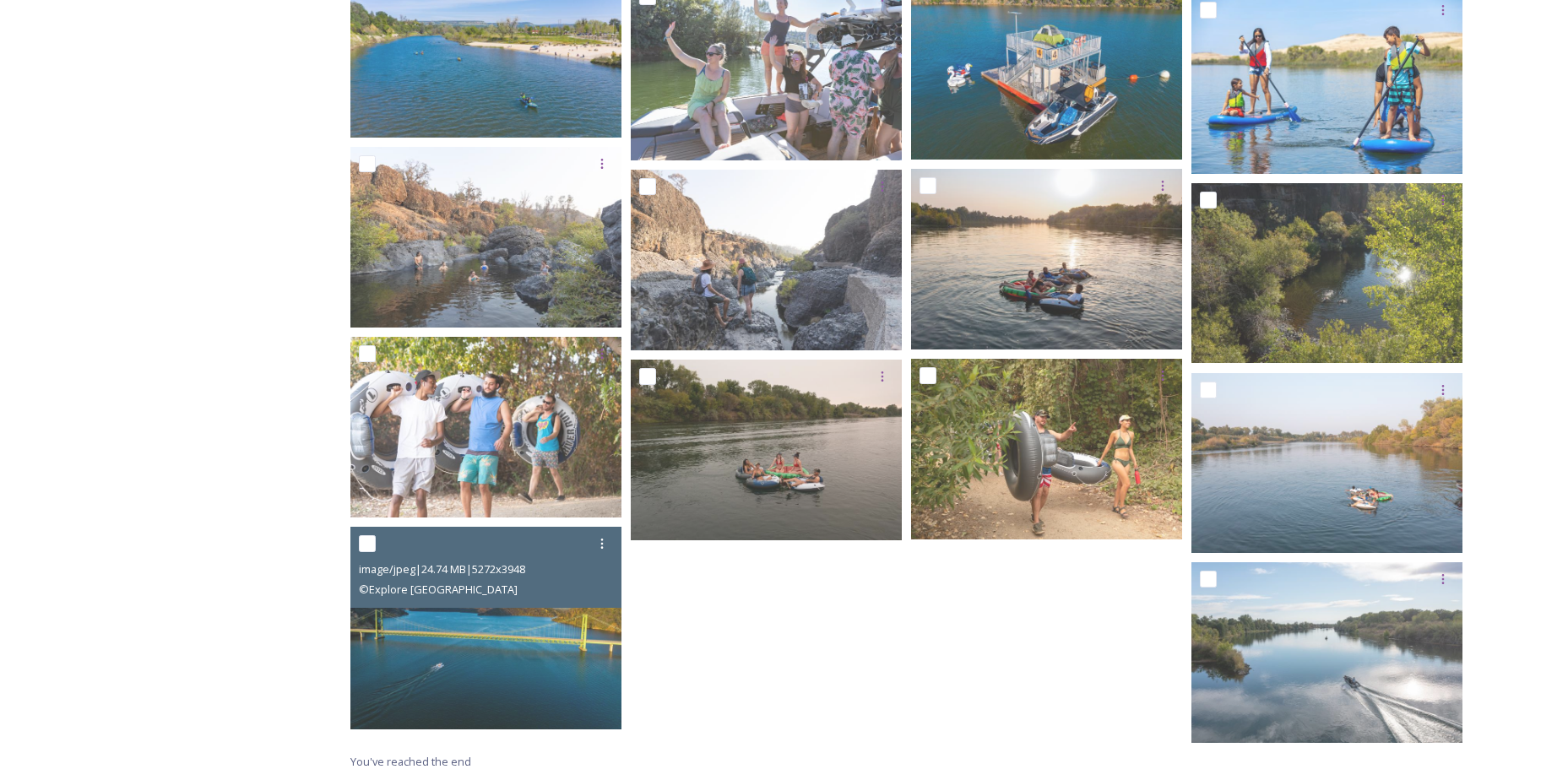
click at [1003, 687] on div at bounding box center [1051, 164] width 279 height 1175
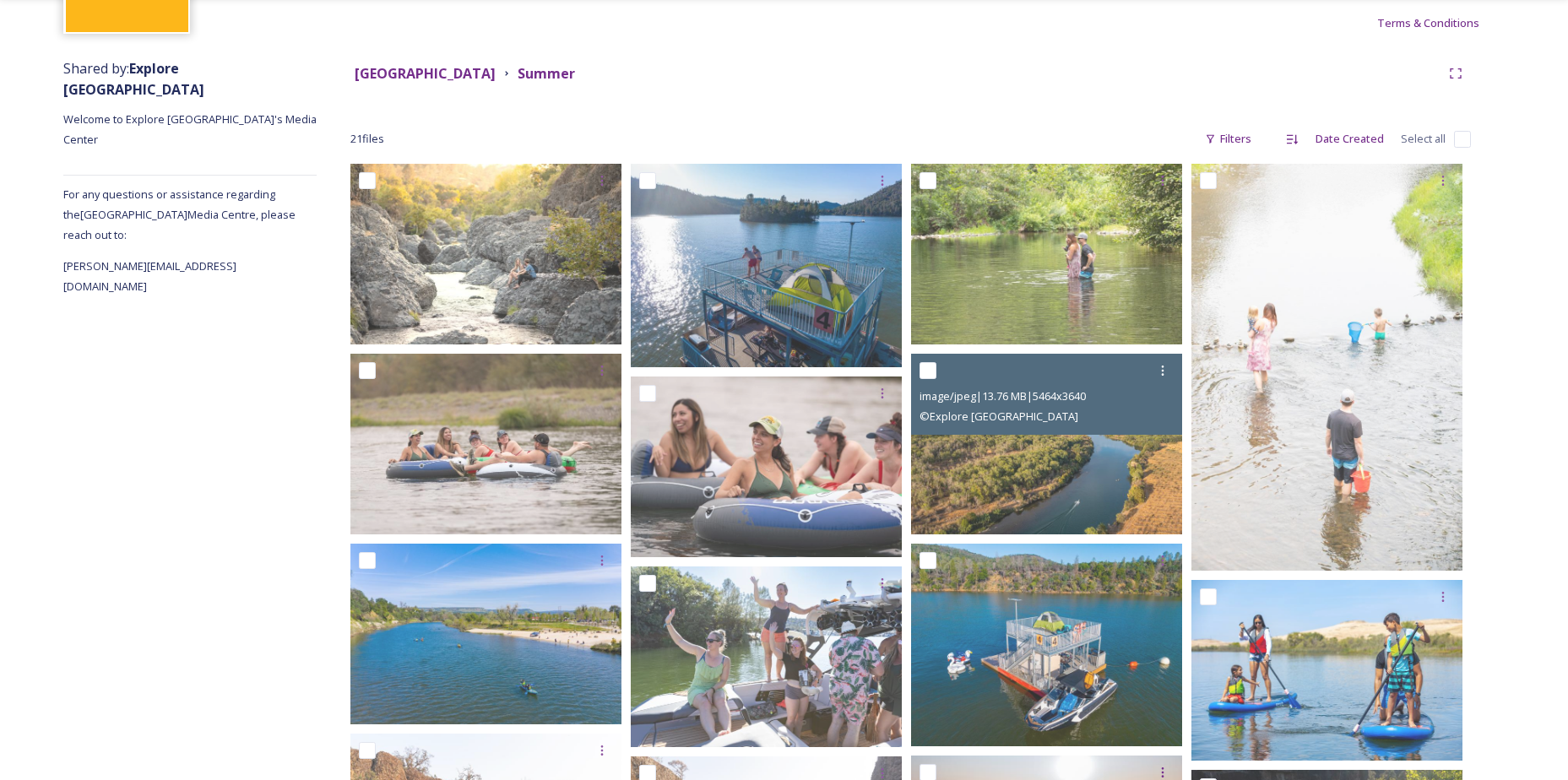
scroll to position [253, 0]
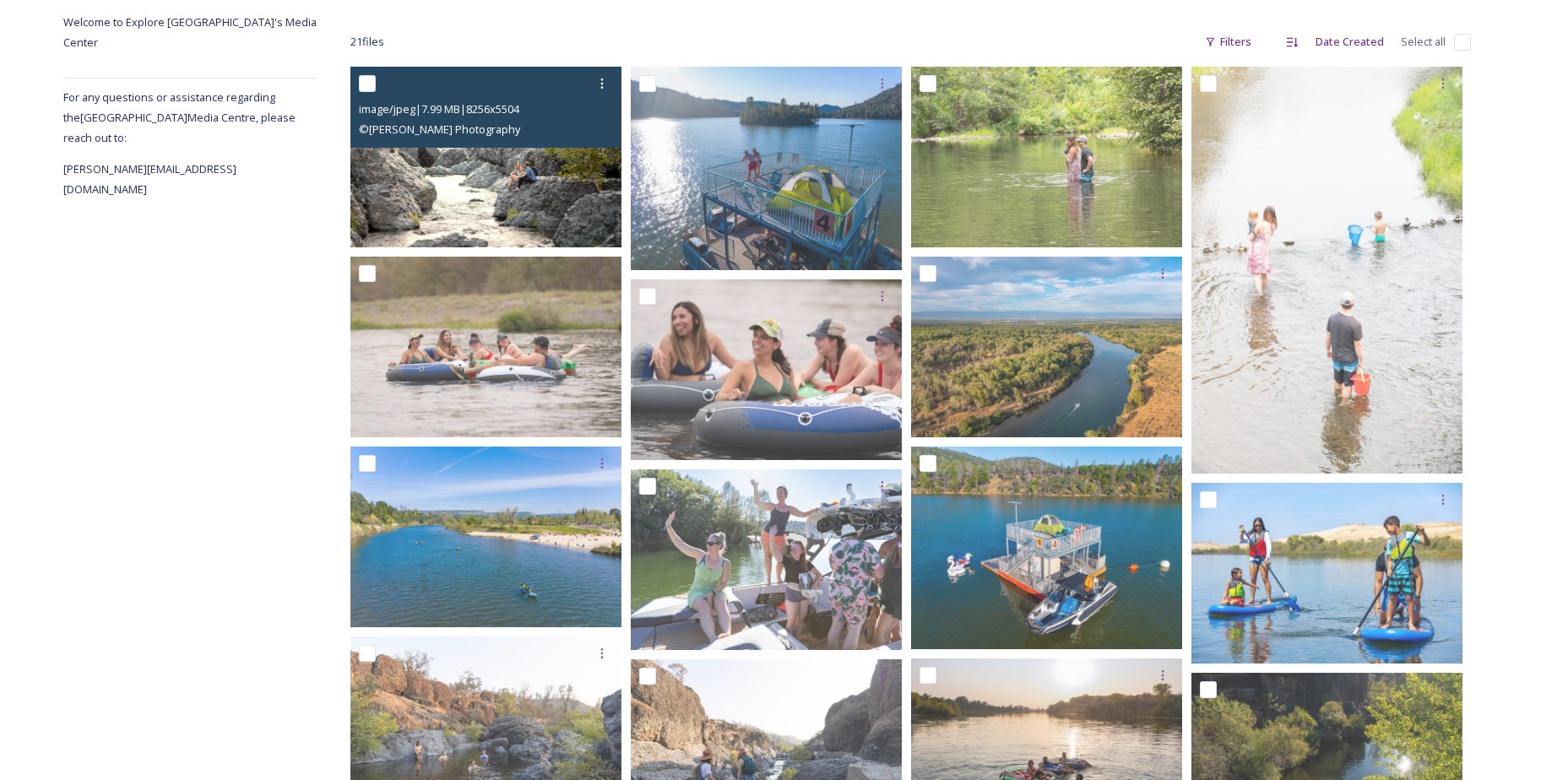
click at [532, 159] on img at bounding box center [485, 157] width 271 height 181
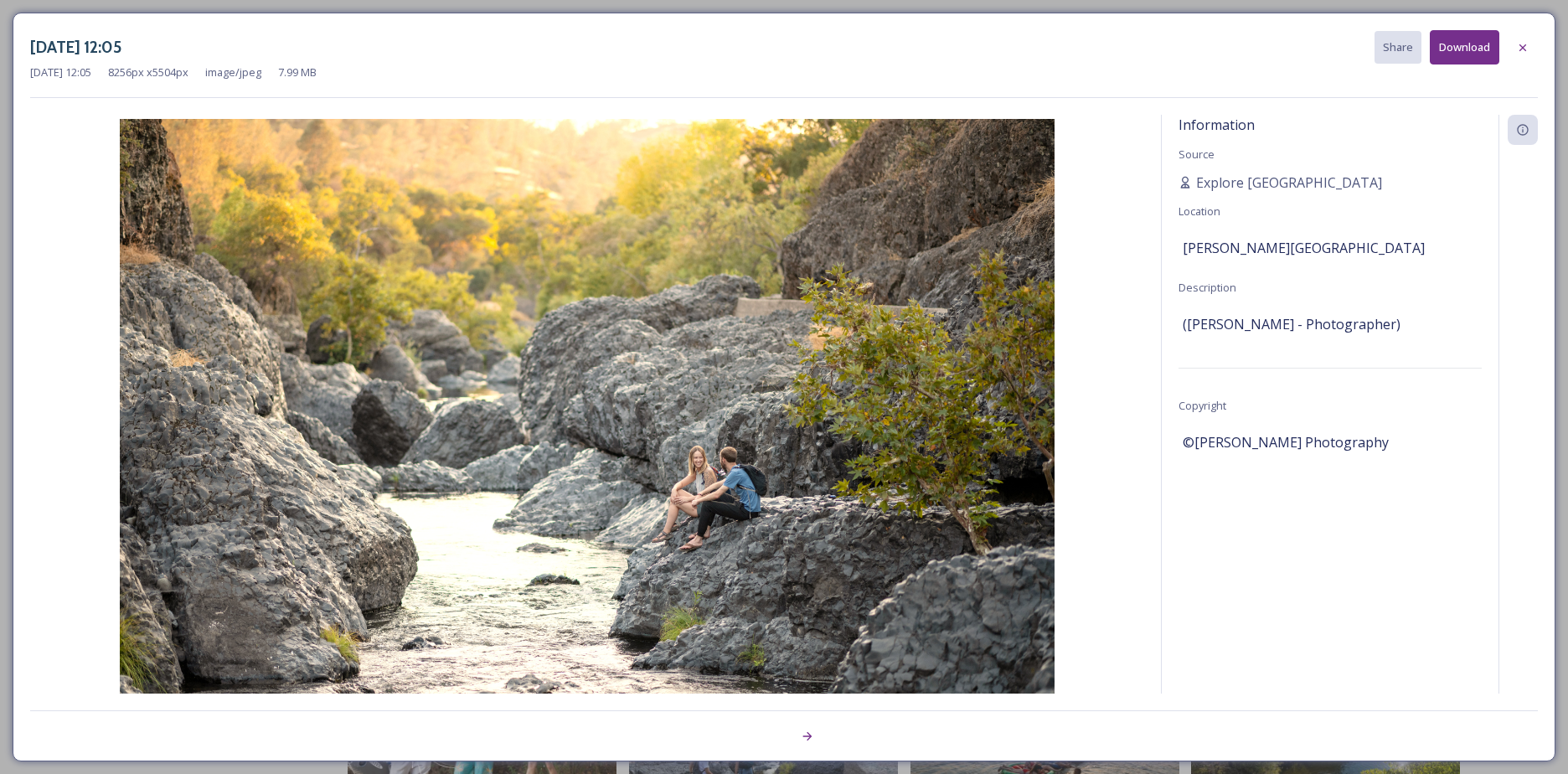
drag, startPoint x: 1382, startPoint y: 443, endPoint x: 1191, endPoint y: 442, distance: 191.0
click at [1191, 442] on div "©[PERSON_NAME] Photography" at bounding box center [1330, 442] width 295 height 29
copy span "[PERSON_NAME] Photography"
click at [1149, 424] on div "Information Source Explore [GEOGRAPHIC_DATA] Location [PERSON_NAME][GEOGRAPHIC_…" at bounding box center [784, 404] width 1508 height 579
click at [1314, 562] on div "Information Source Explore [GEOGRAPHIC_DATA] Location [PERSON_NAME][GEOGRAPHIC_…" at bounding box center [1330, 426] width 337 height 623
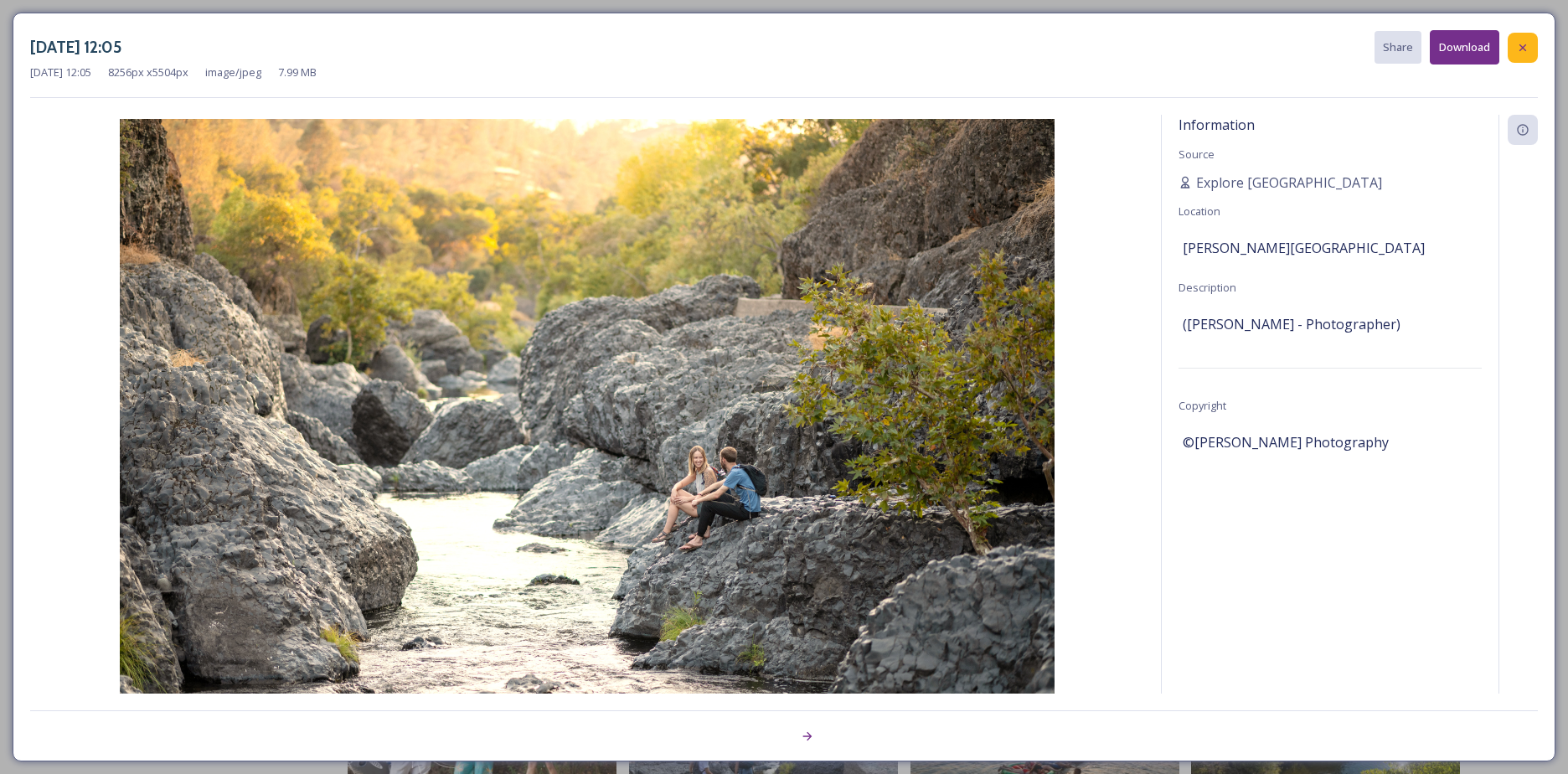
click at [1518, 55] on div at bounding box center [1523, 47] width 30 height 30
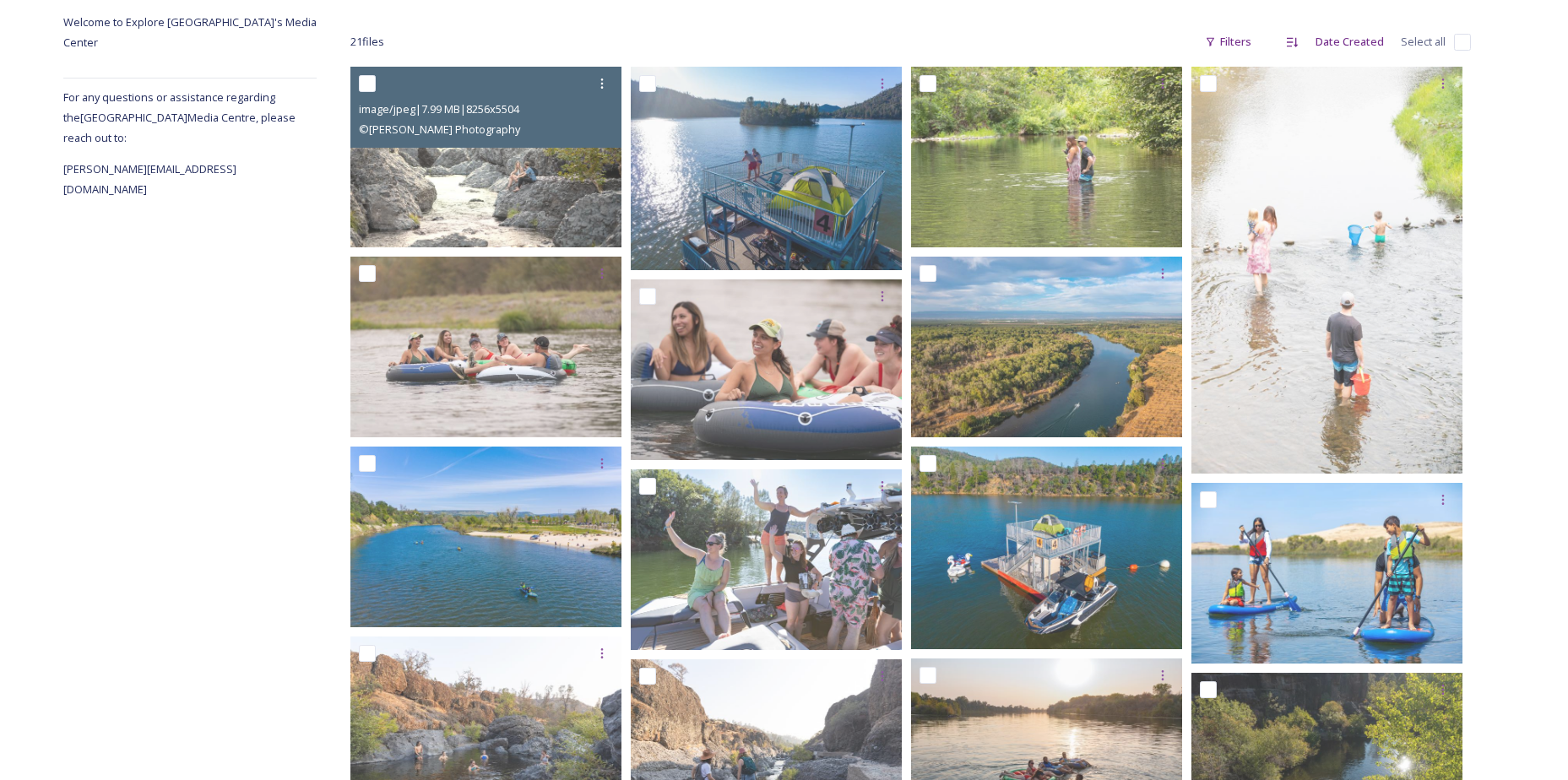
click at [317, 545] on div "Butte County Summer 21 file s Filters Date Created Select all image/jpeg | 7.99…" at bounding box center [911, 611] width 1188 height 1317
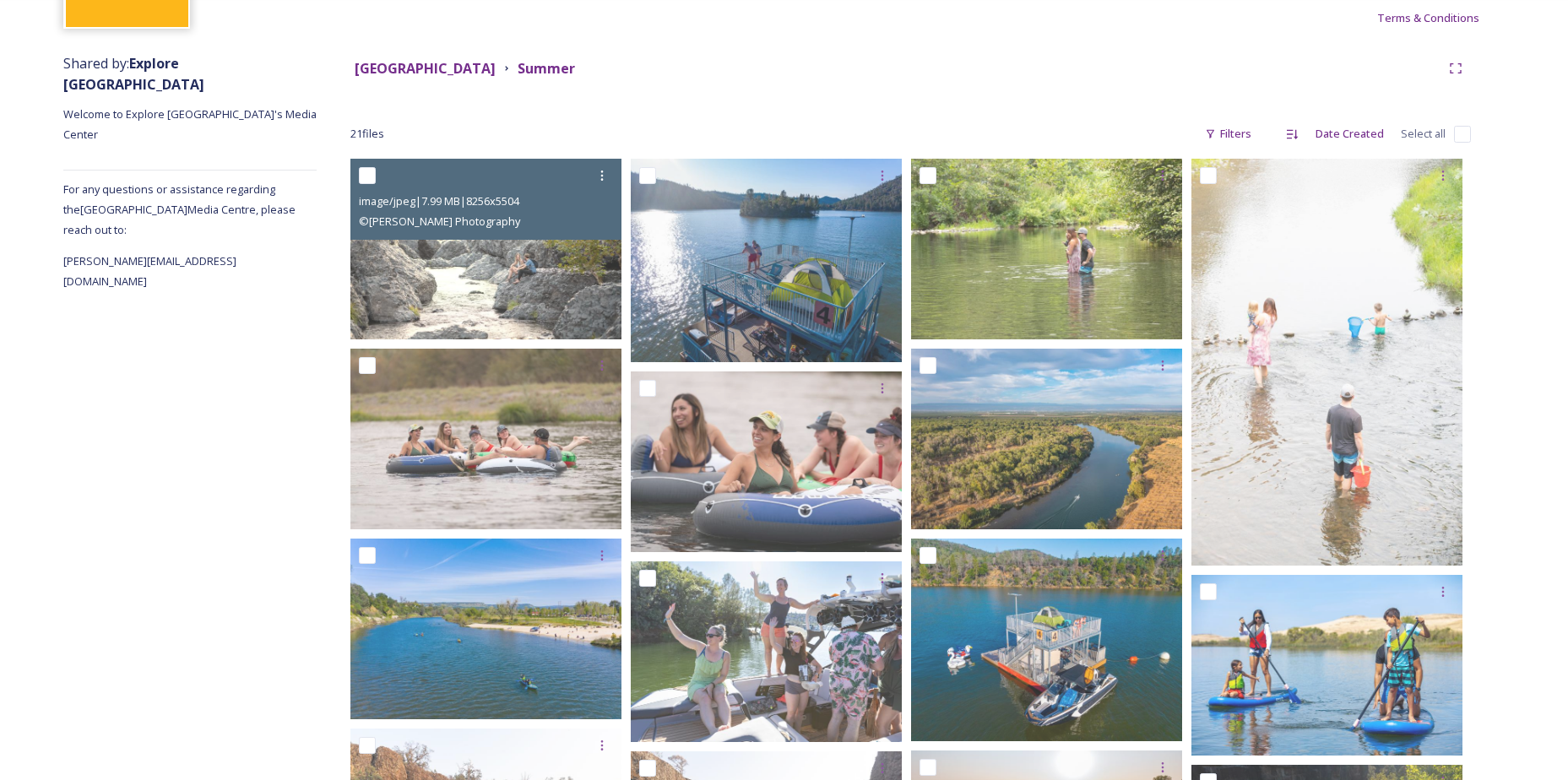
scroll to position [152, 0]
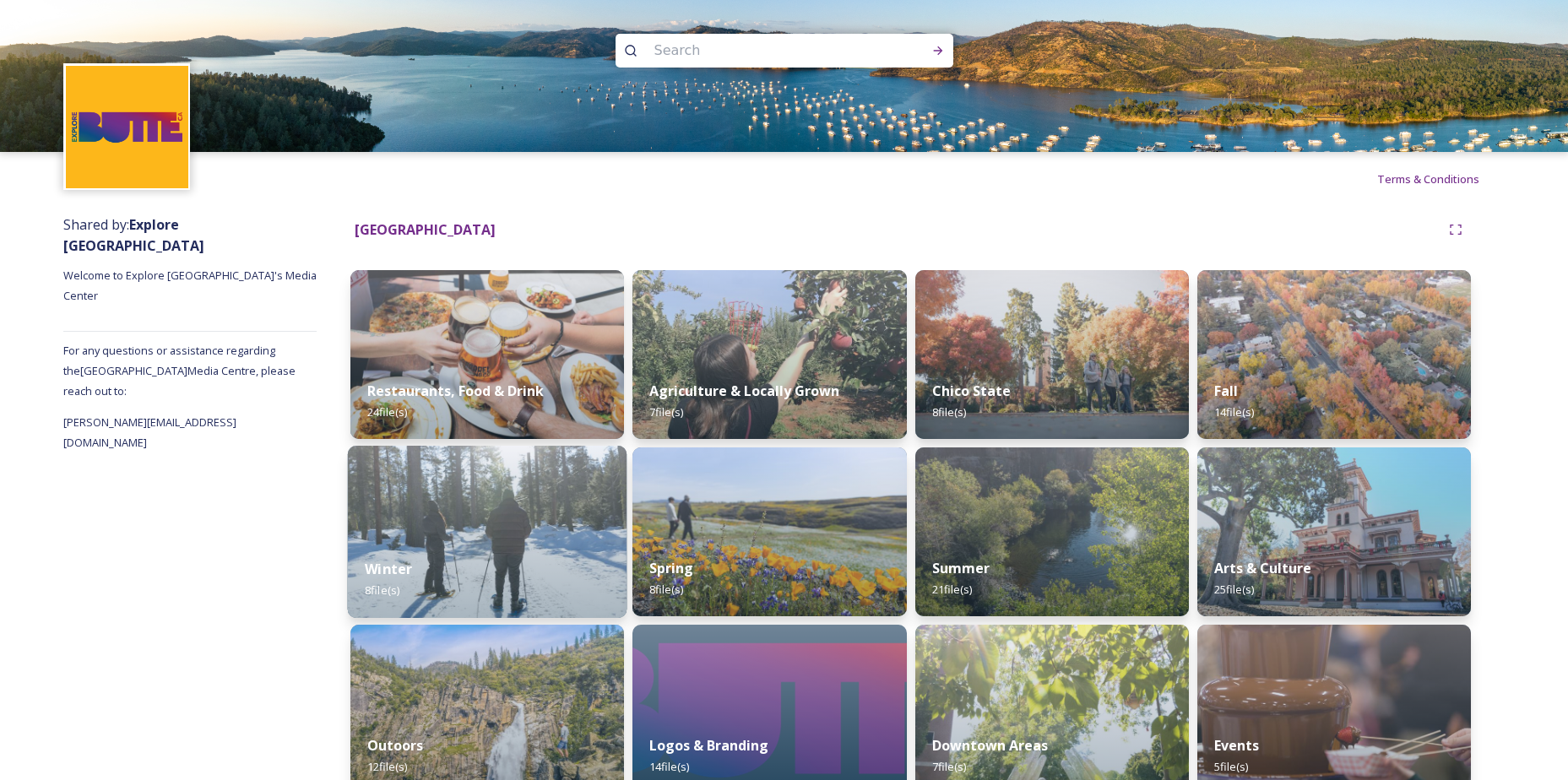
click at [549, 546] on div "Winter 8 file(s)" at bounding box center [487, 579] width 279 height 77
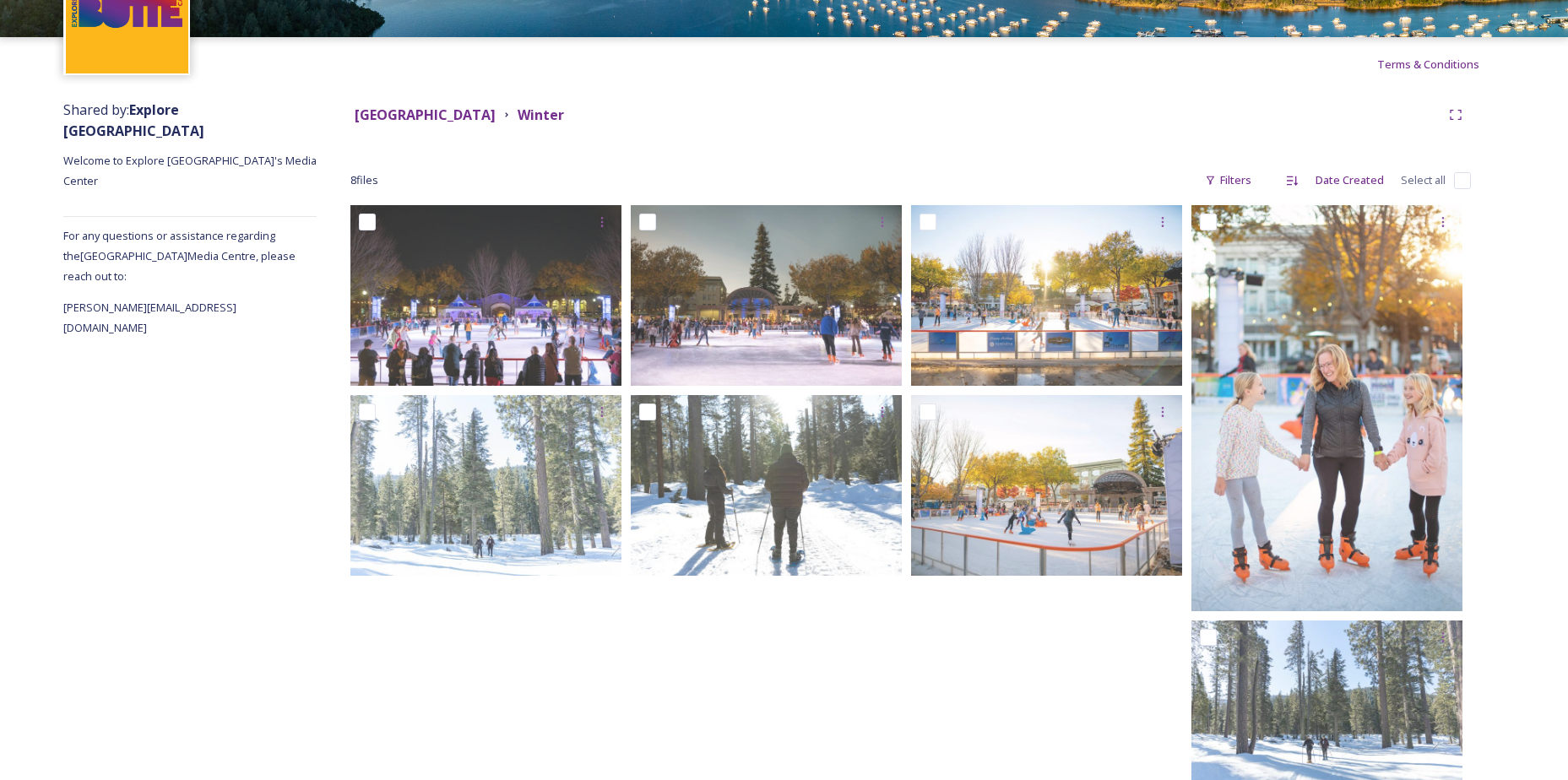
scroll to position [89, 0]
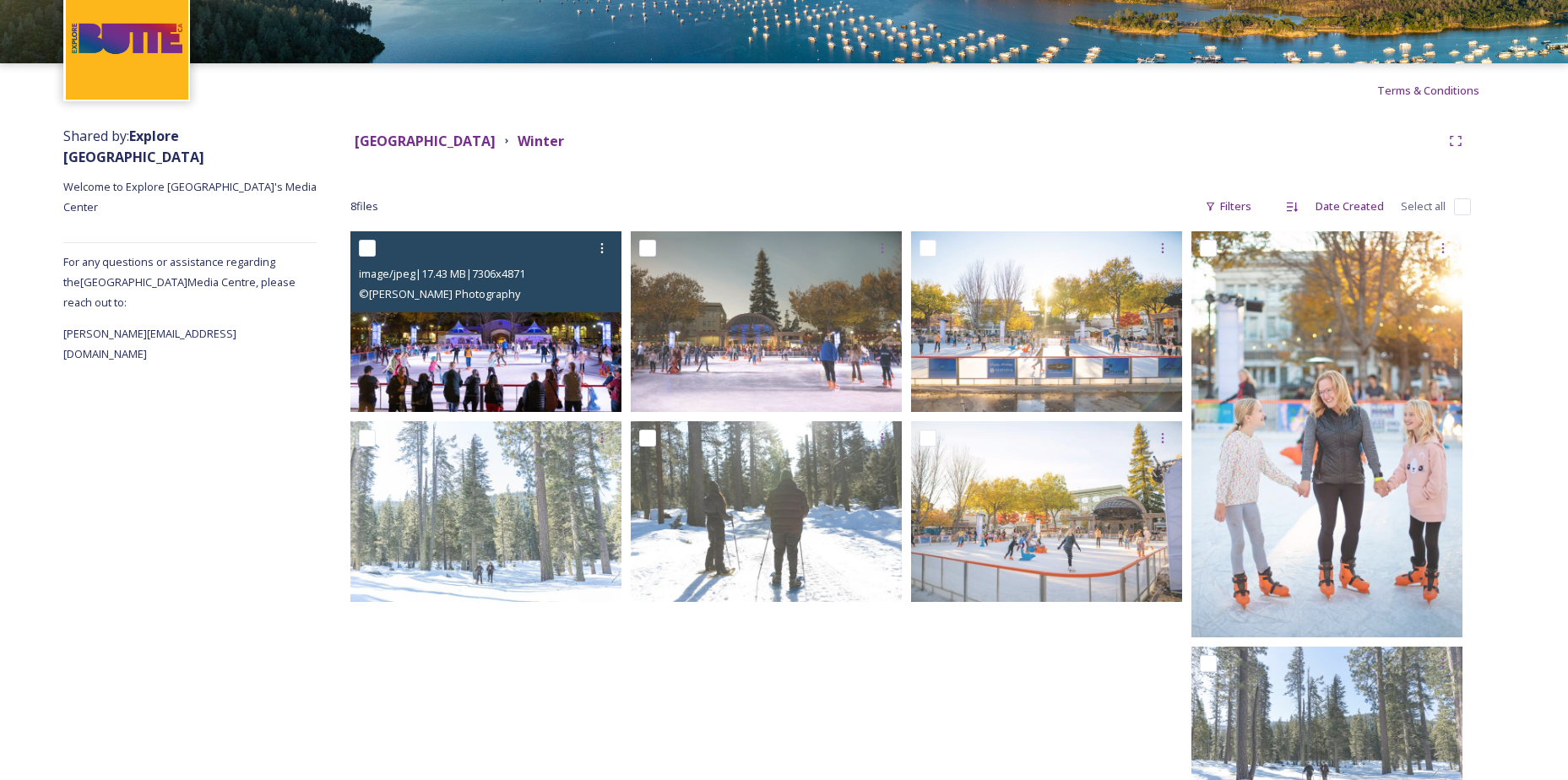
click at [457, 329] on img at bounding box center [485, 322] width 271 height 181
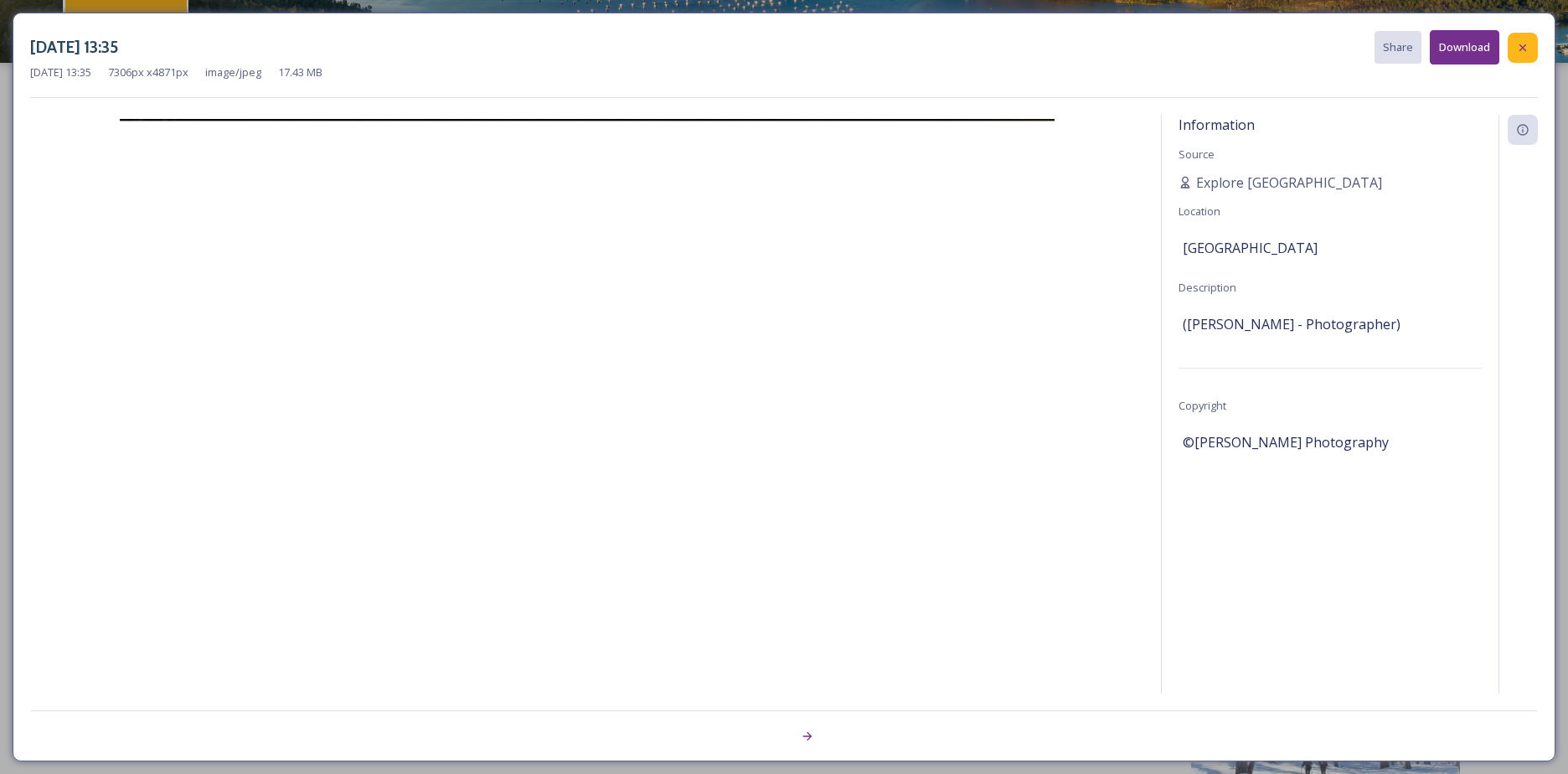
click at [1521, 45] on icon at bounding box center [1522, 47] width 7 height 7
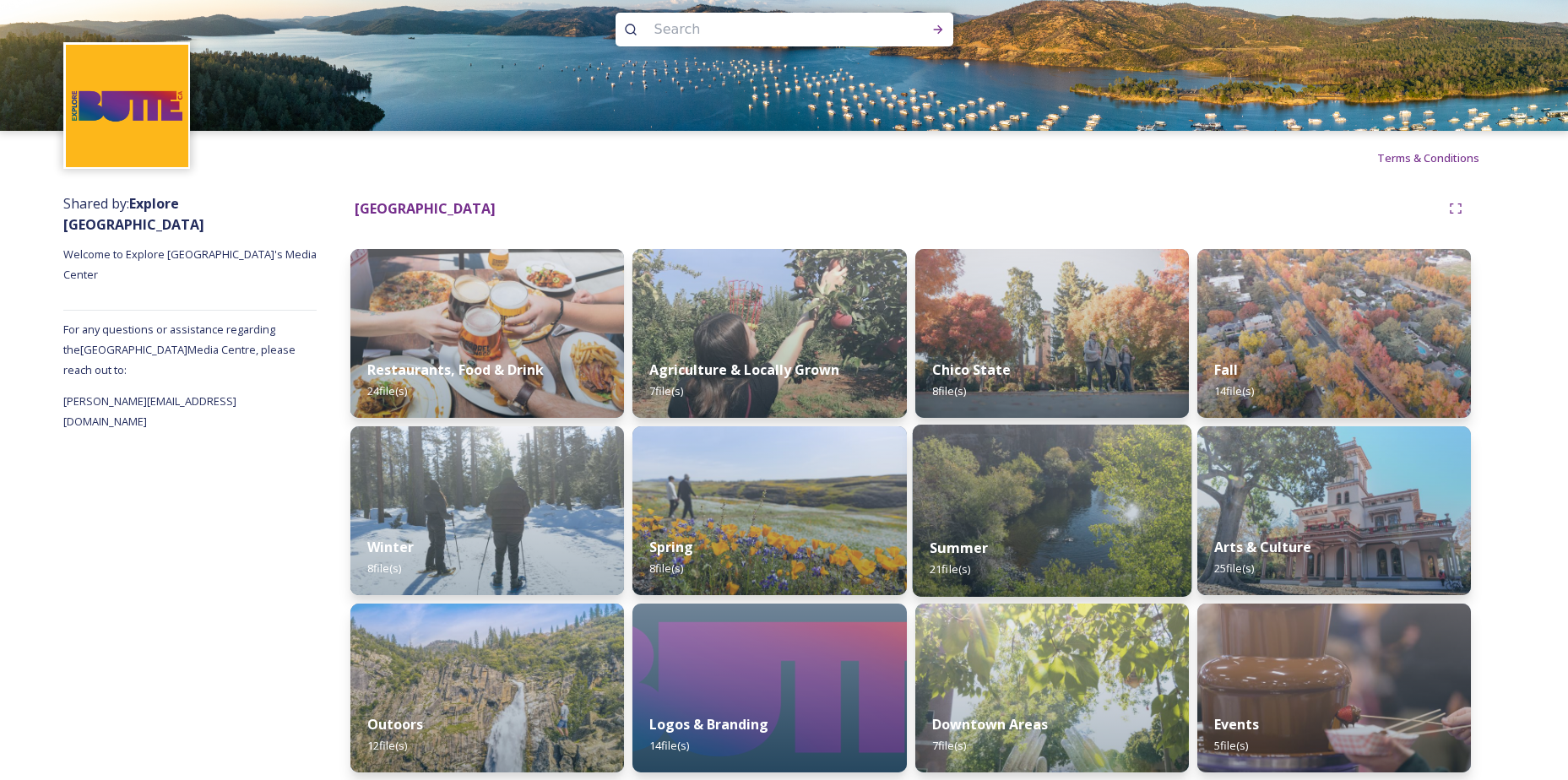
scroll to position [30, 0]
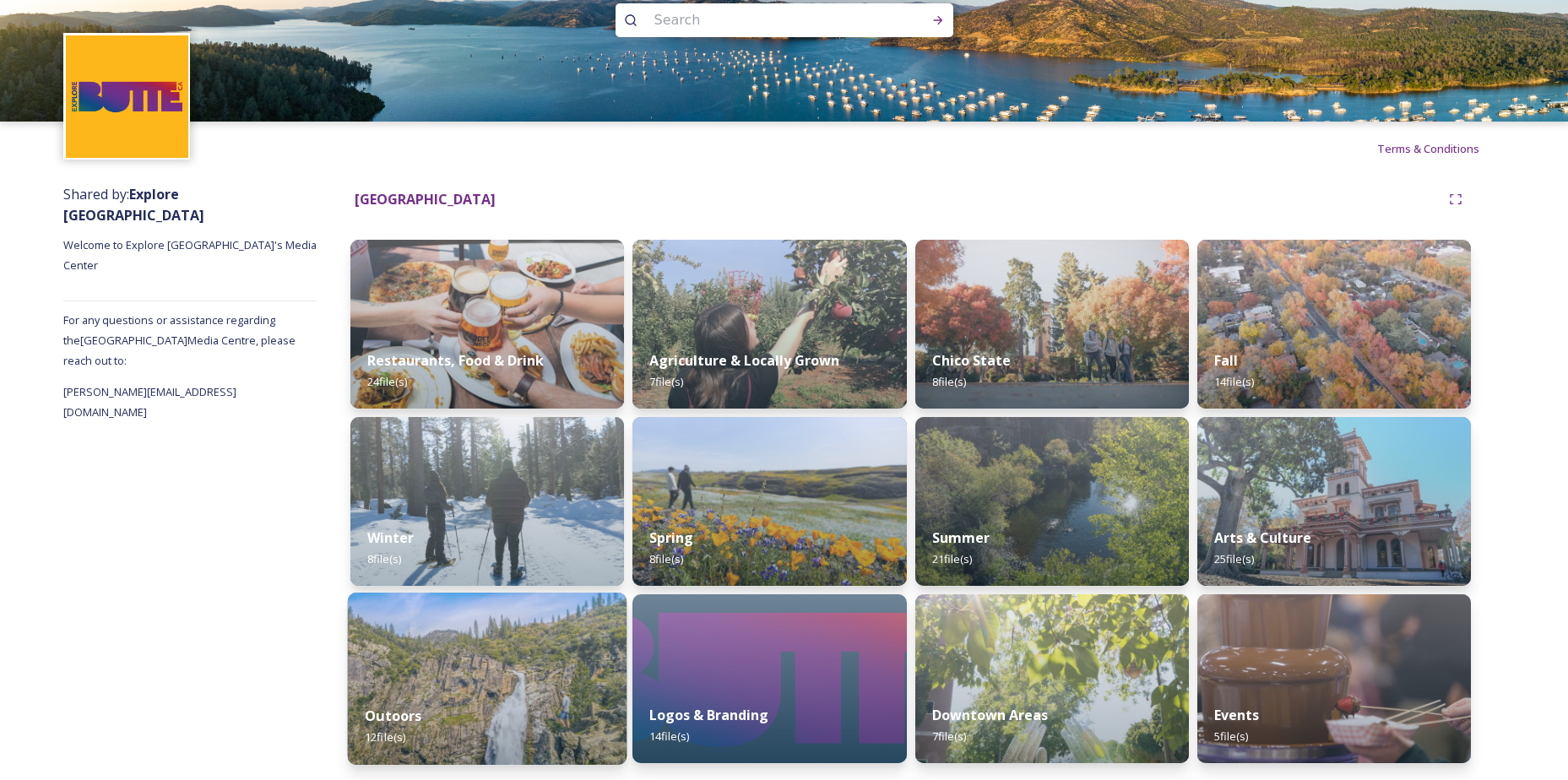
click at [470, 652] on img at bounding box center [487, 679] width 279 height 172
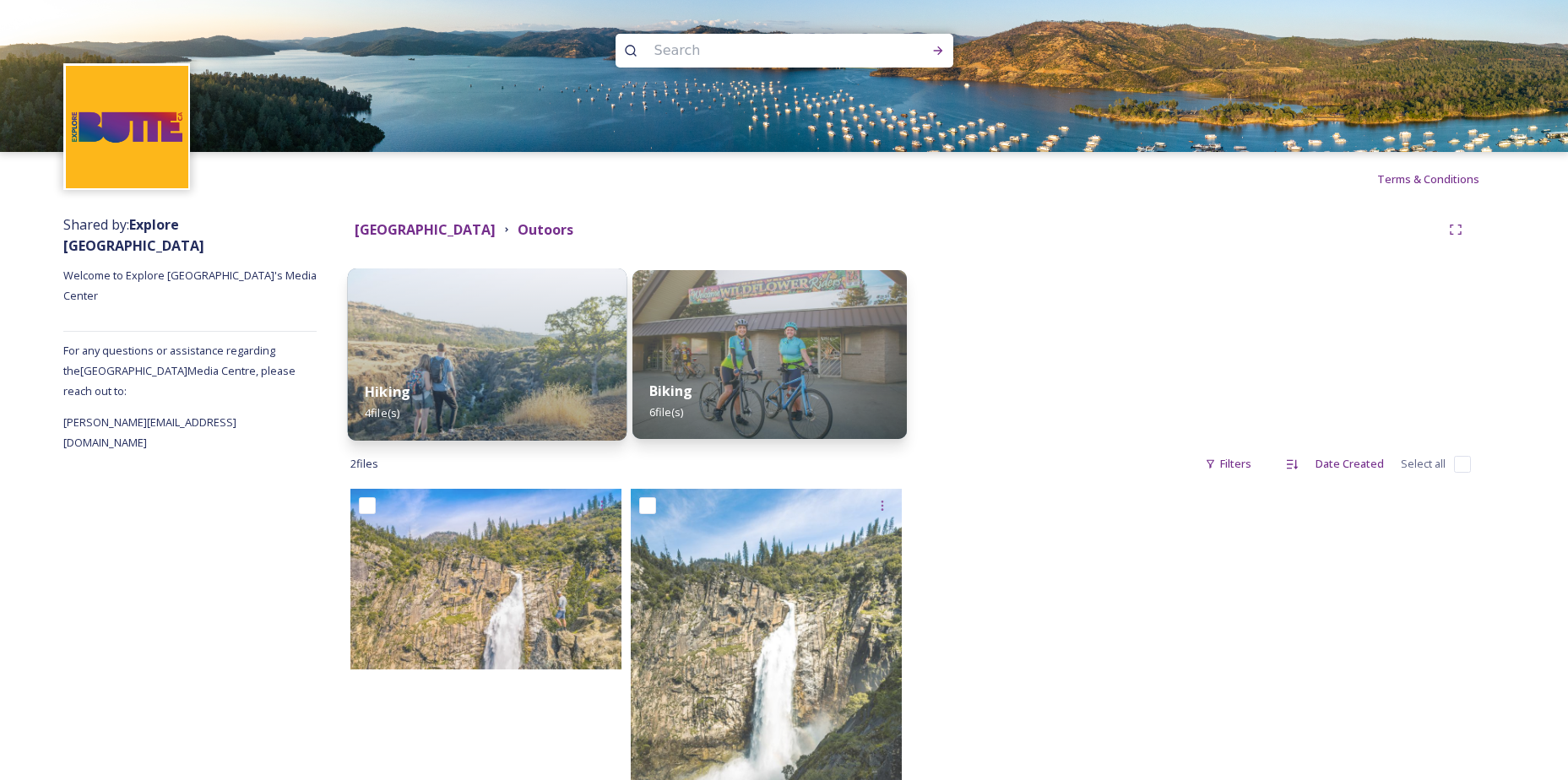
click at [470, 363] on img at bounding box center [487, 354] width 279 height 172
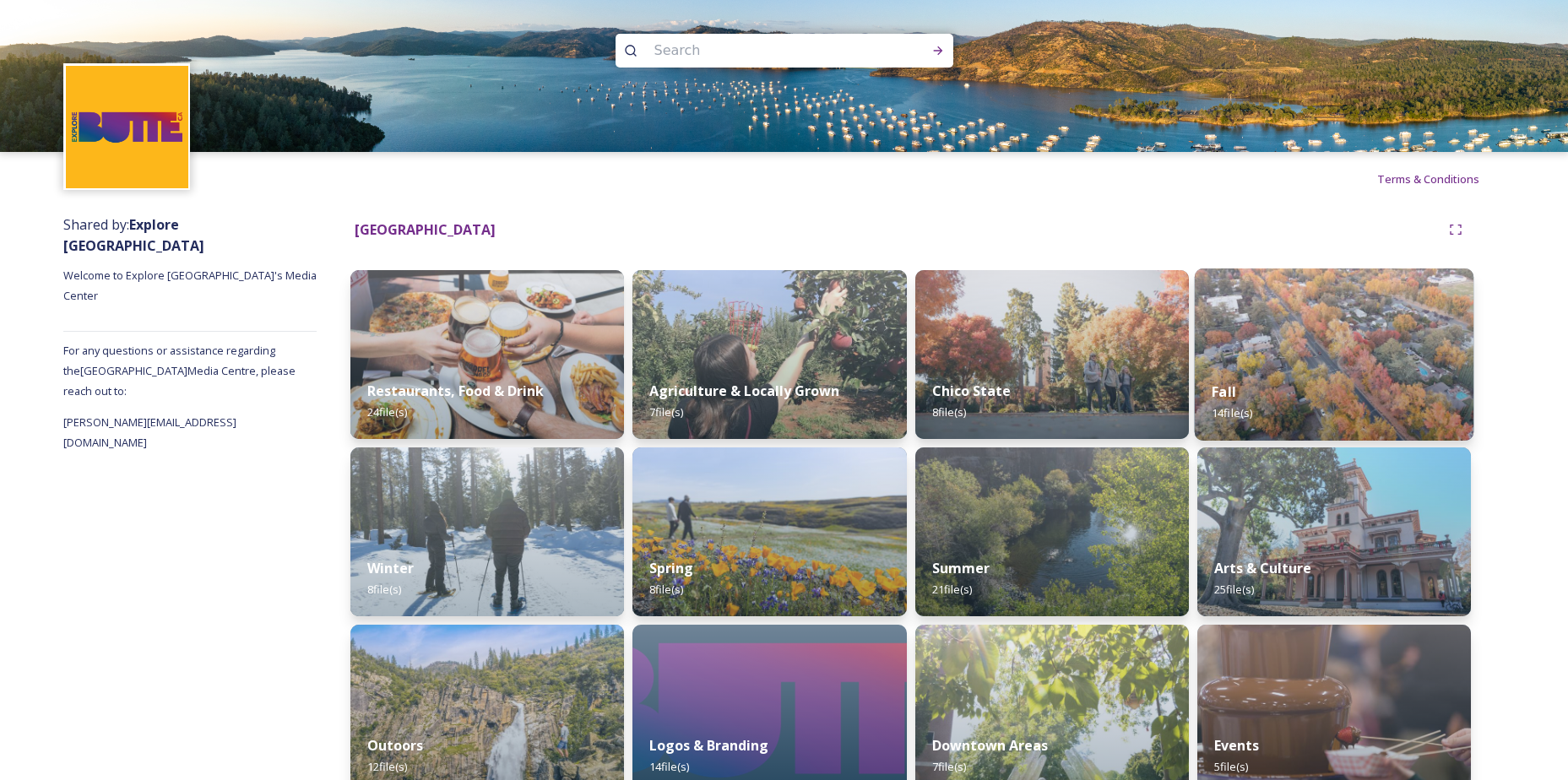
click at [1280, 382] on div "Fall 14 file(s)" at bounding box center [1335, 402] width 279 height 77
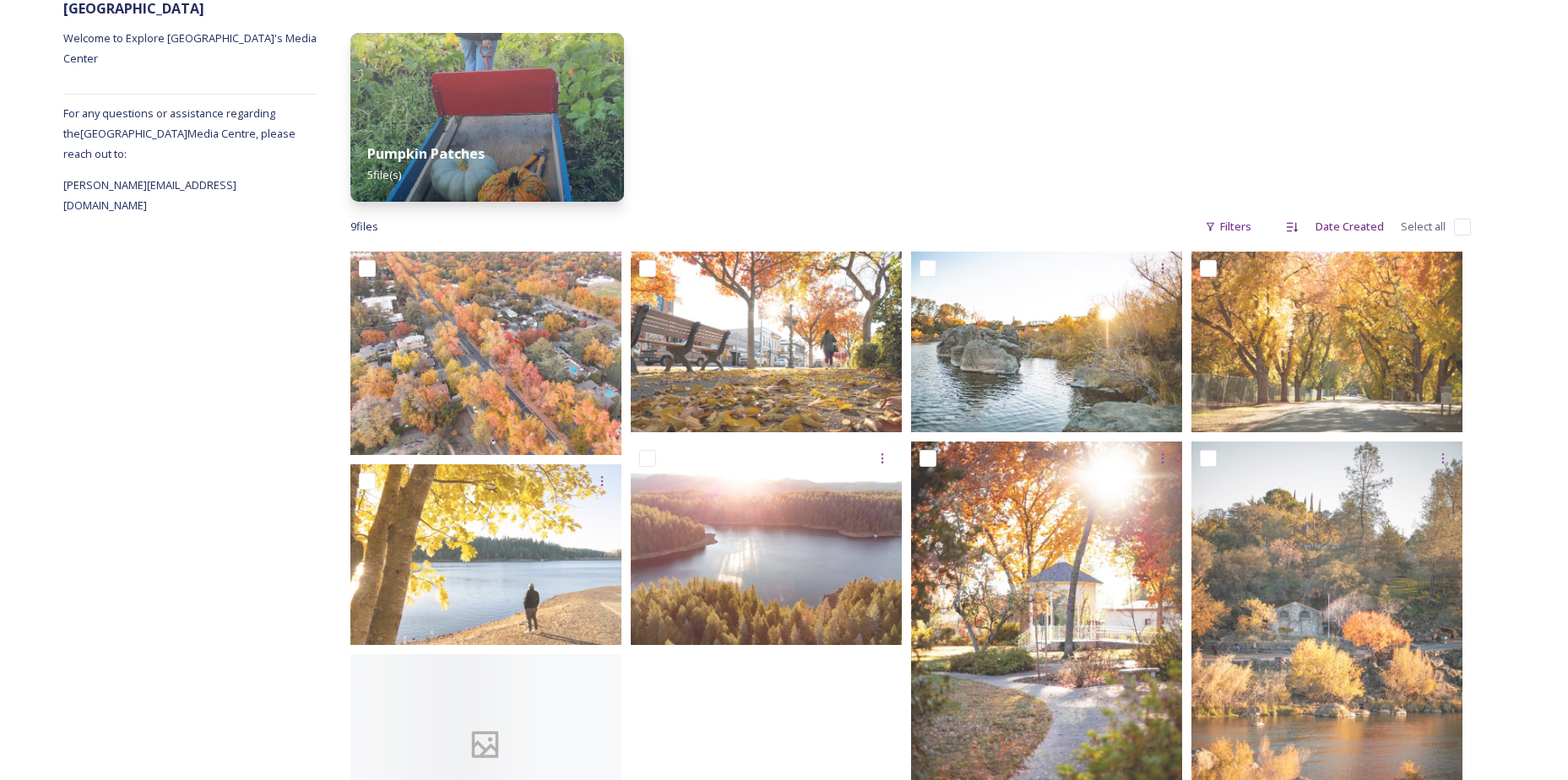
scroll to position [338, 0]
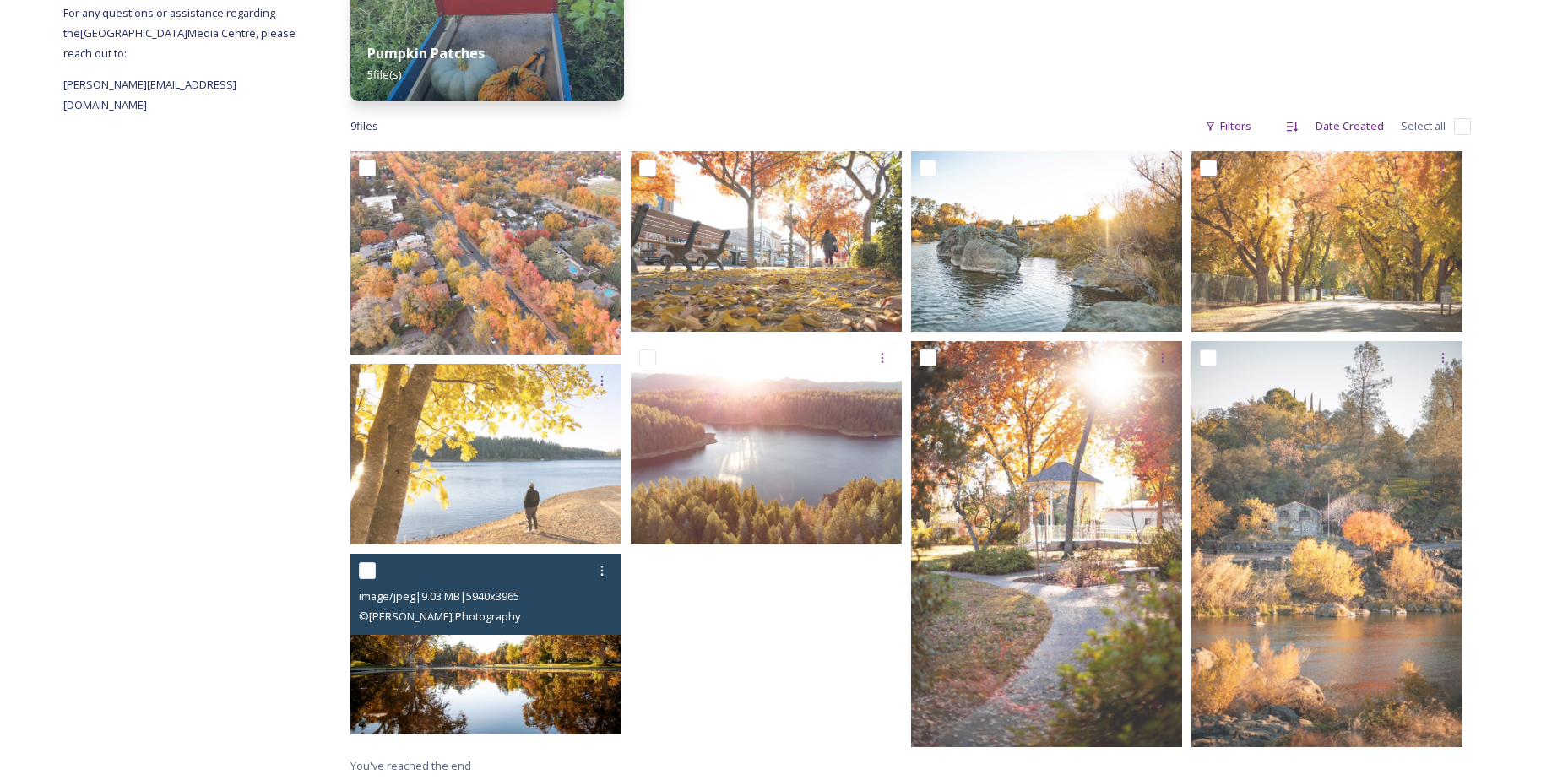
click at [514, 679] on img at bounding box center [485, 644] width 271 height 181
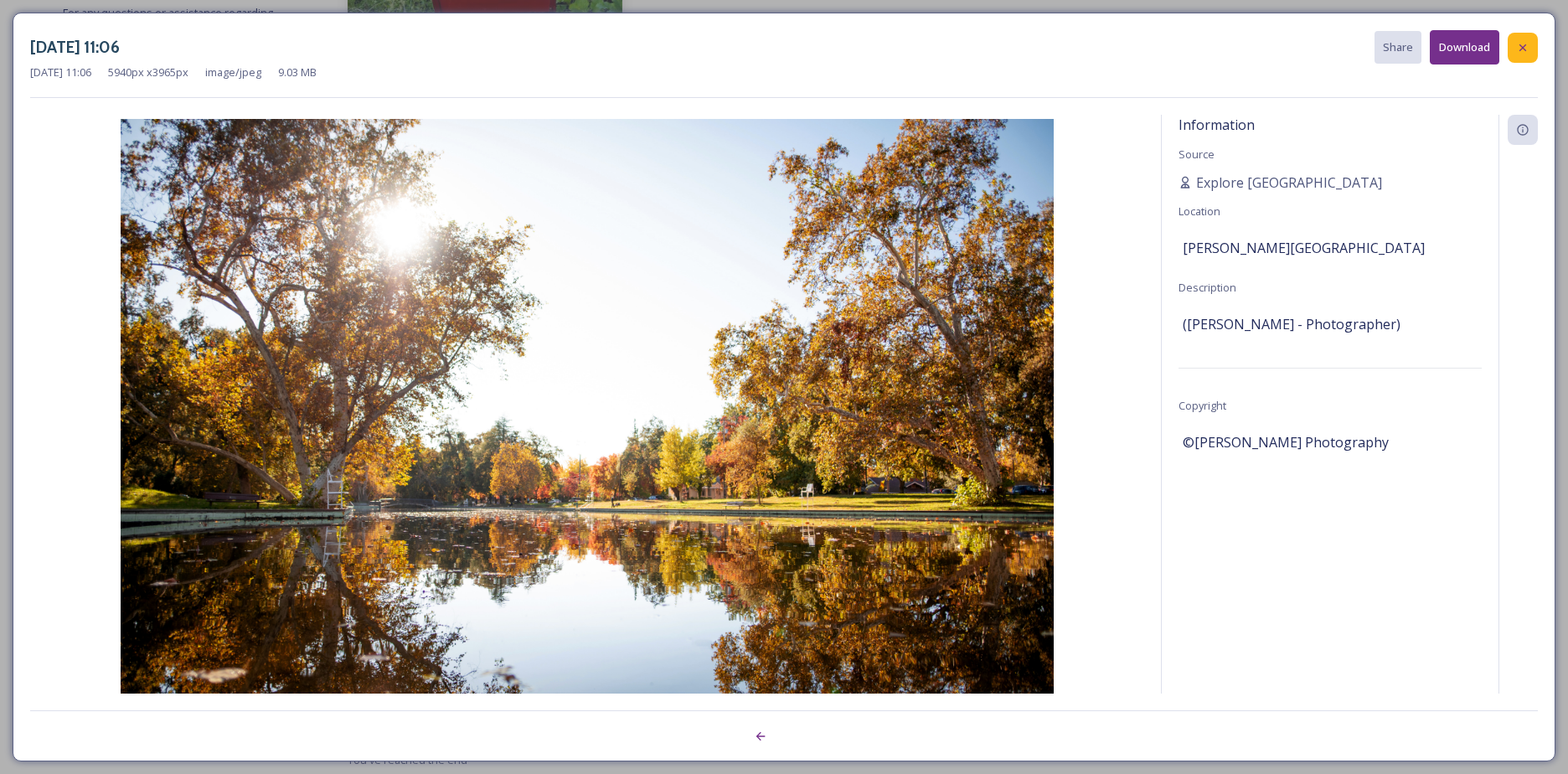
click at [1523, 47] on icon at bounding box center [1523, 47] width 13 height 13
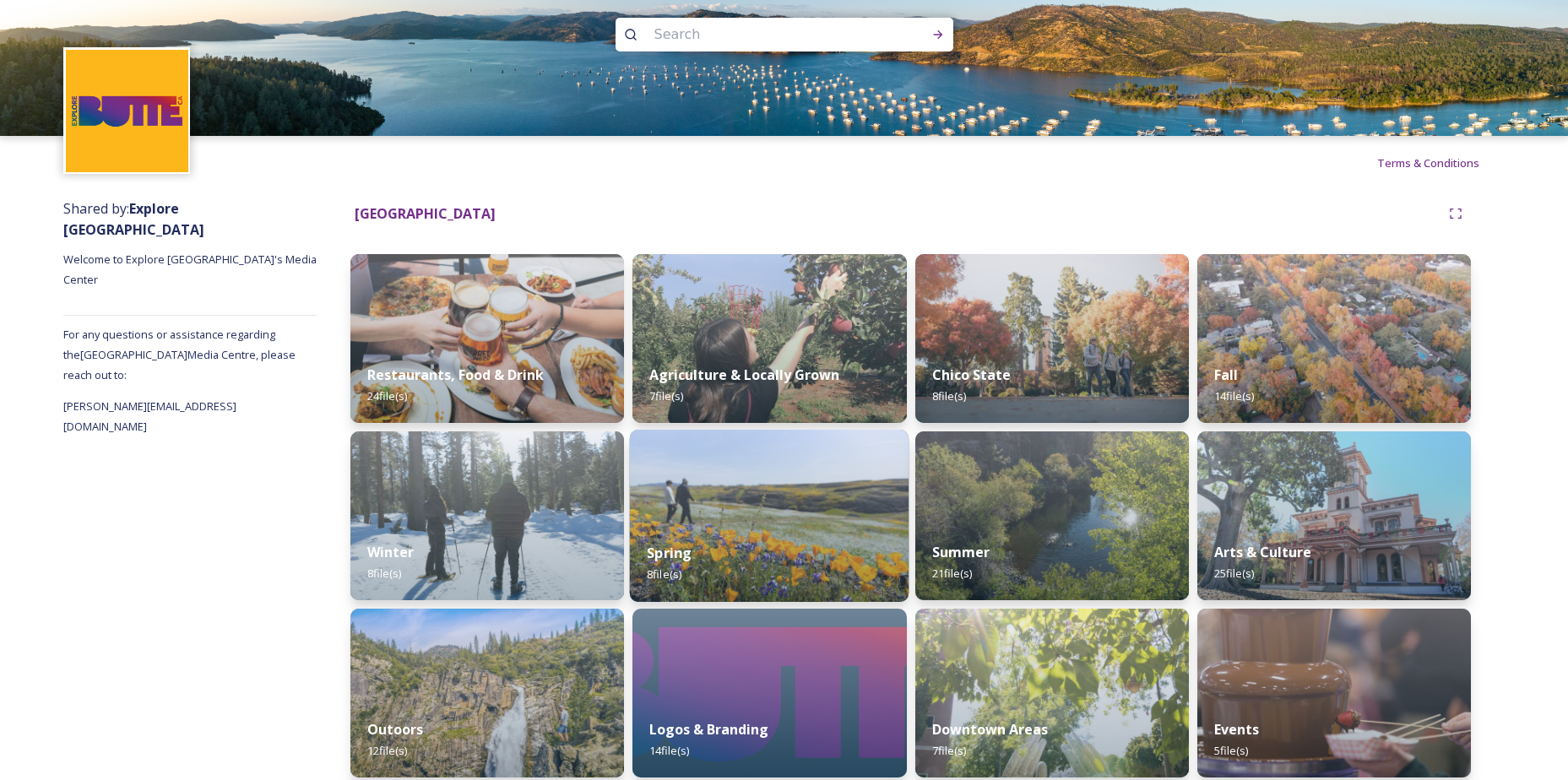
scroll to position [30, 0]
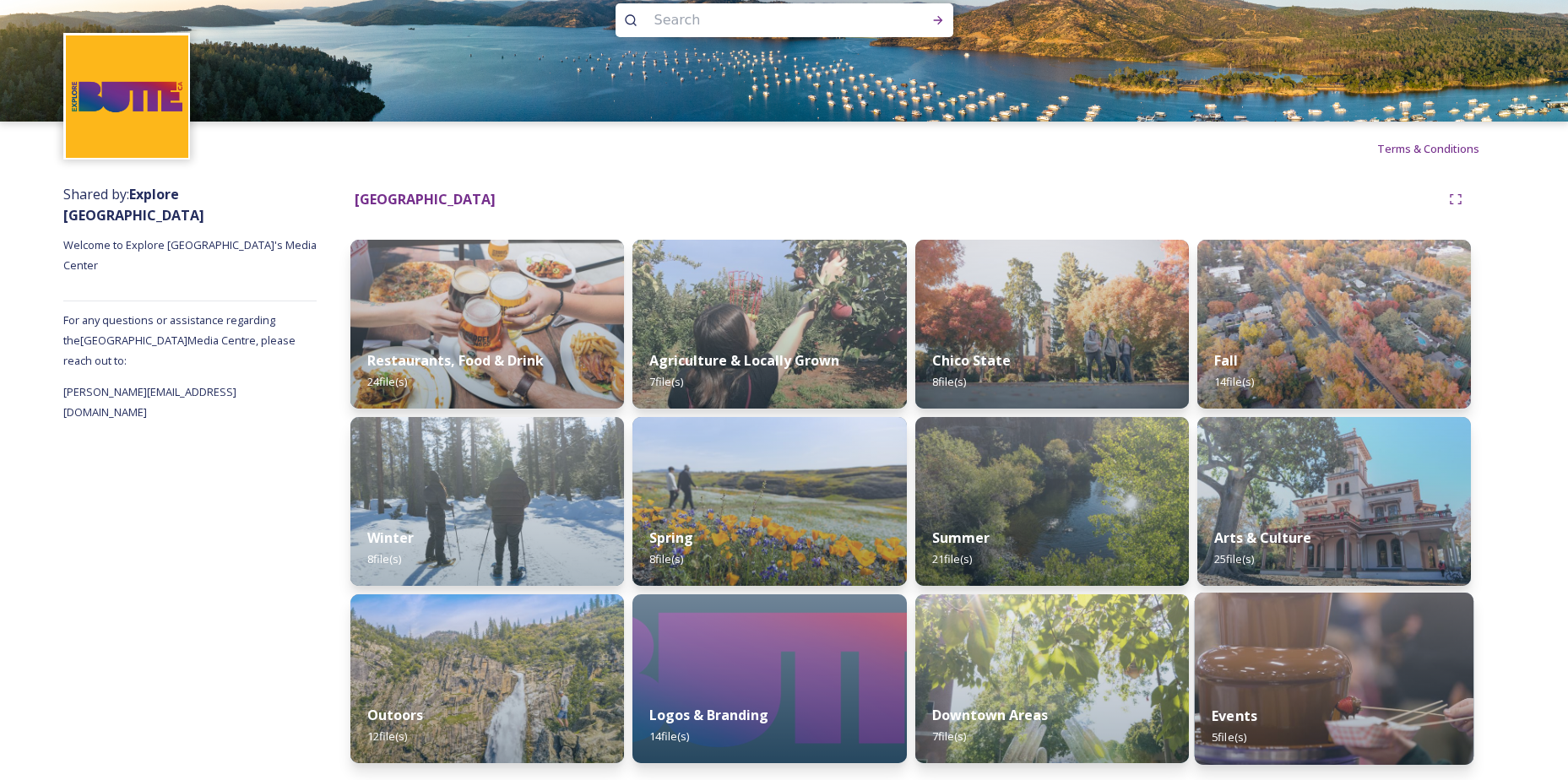
click at [1317, 685] on img at bounding box center [1335, 679] width 279 height 172
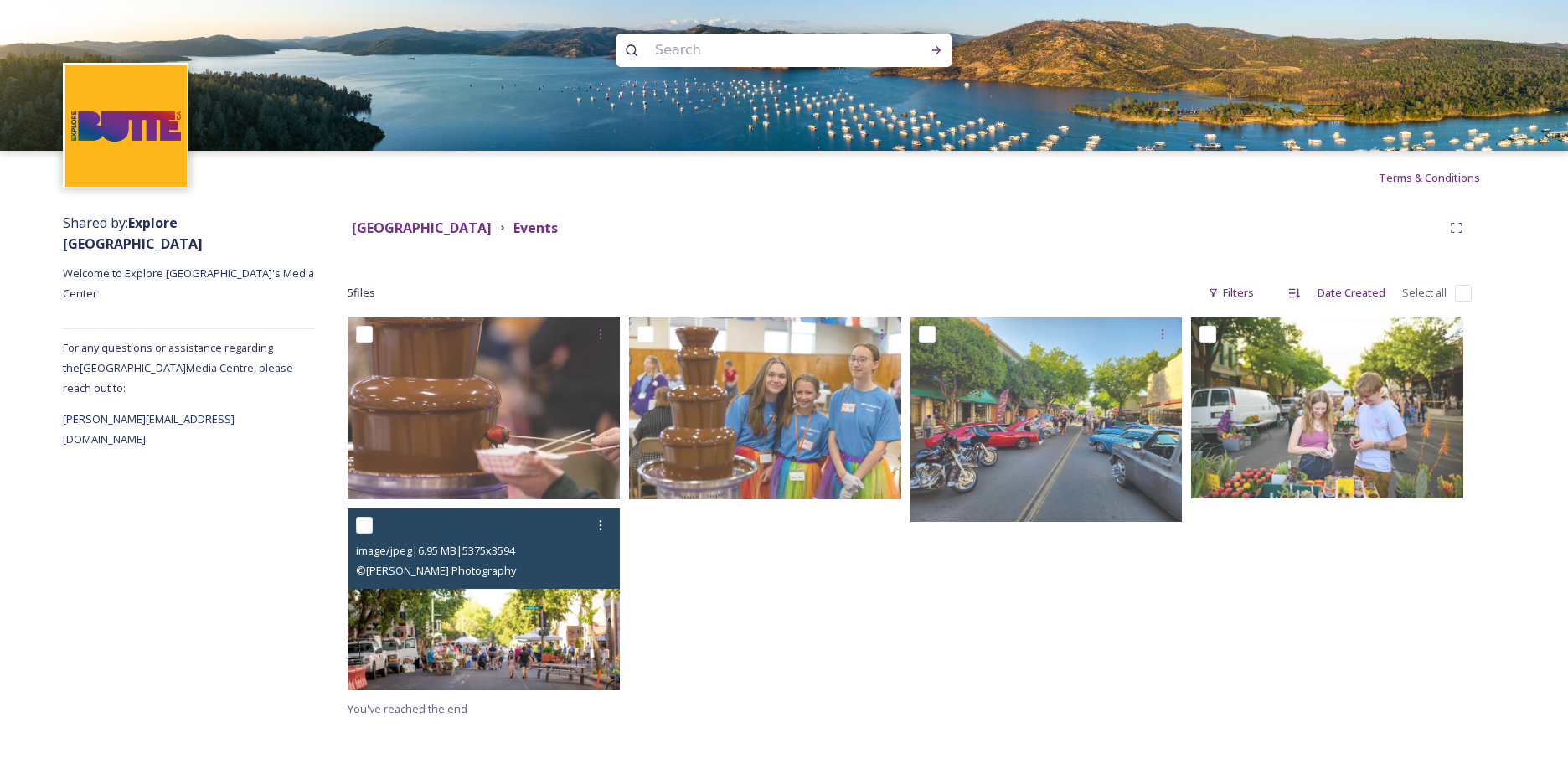
click at [471, 574] on span "© [PERSON_NAME] Photography" at bounding box center [436, 570] width 160 height 15
click at [457, 637] on img at bounding box center [484, 599] width 272 height 181
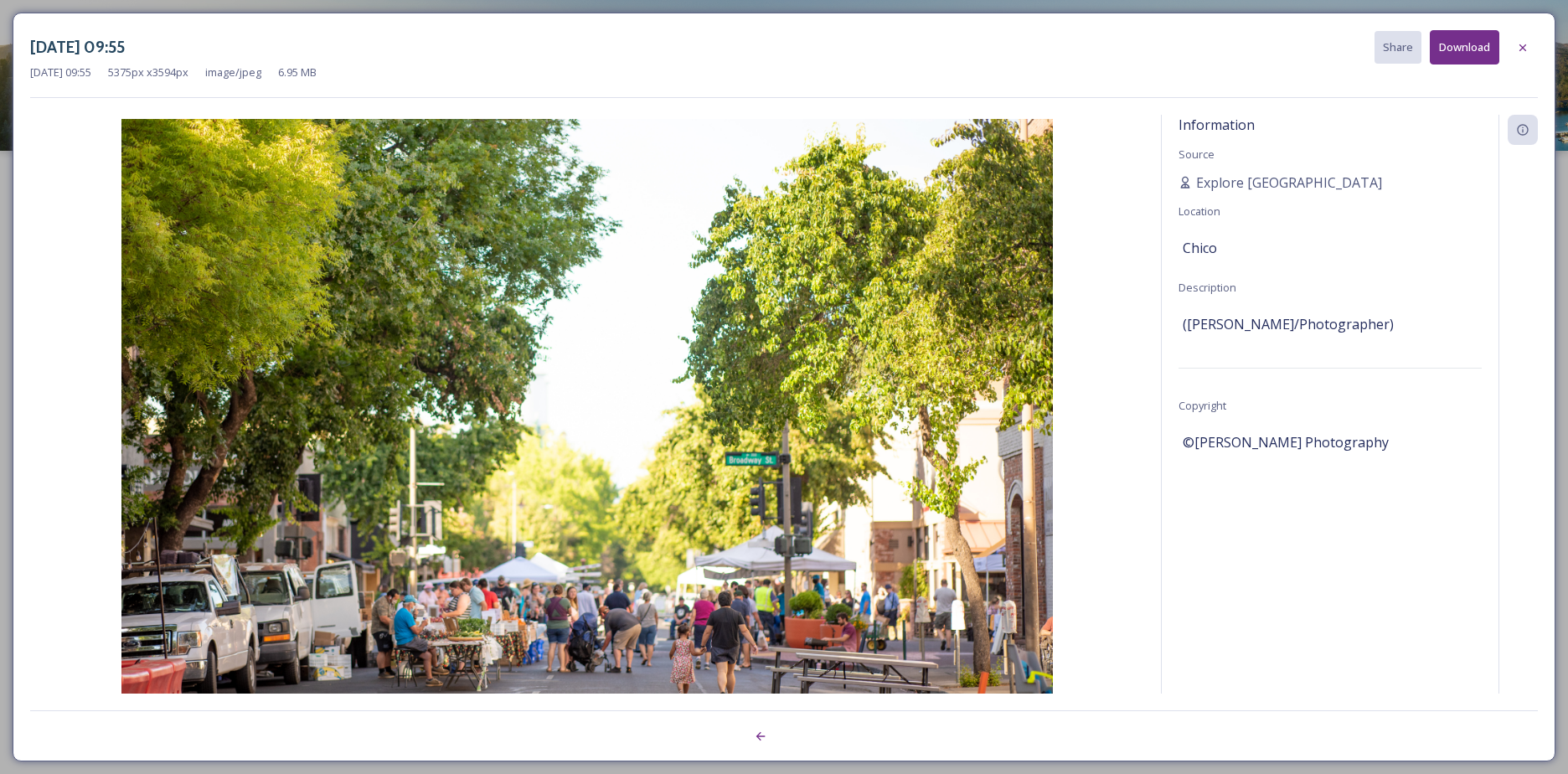
drag, startPoint x: 1322, startPoint y: 584, endPoint x: 1335, endPoint y: 542, distance: 44.0
click at [1322, 584] on div "Information Source Explore [GEOGRAPHIC_DATA] Location [GEOGRAPHIC_DATA] Descrip…" at bounding box center [1330, 426] width 337 height 623
click at [1528, 50] on icon at bounding box center [1523, 47] width 13 height 13
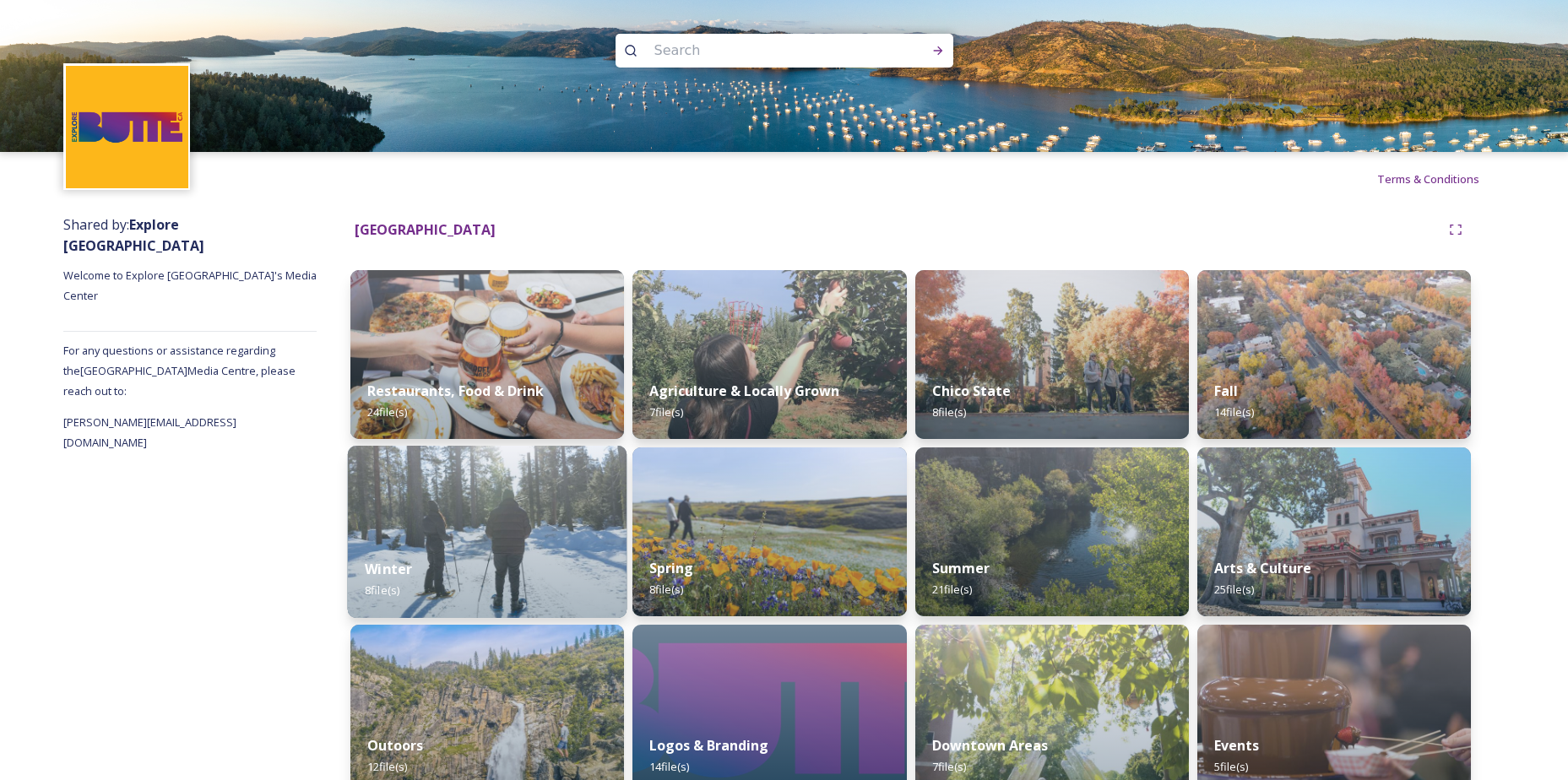
scroll to position [30, 0]
